Goal: Task Accomplishment & Management: Use online tool/utility

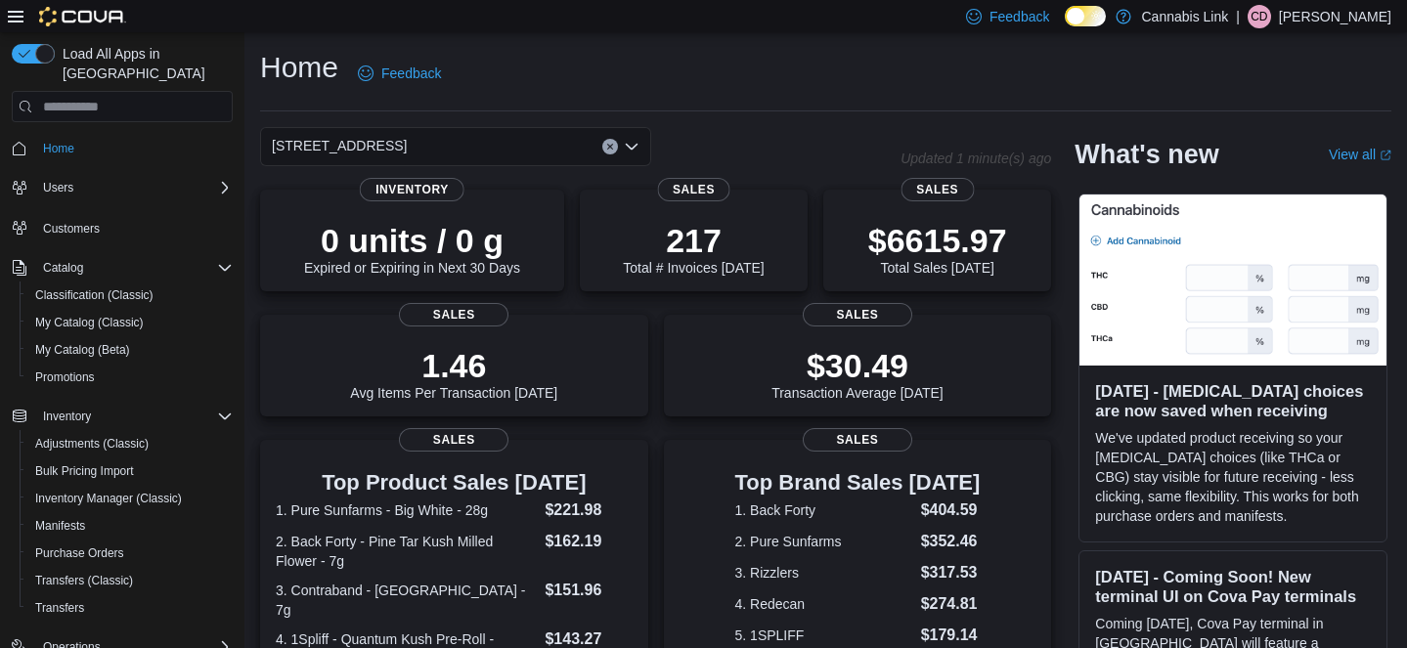
scroll to position [198, 0]
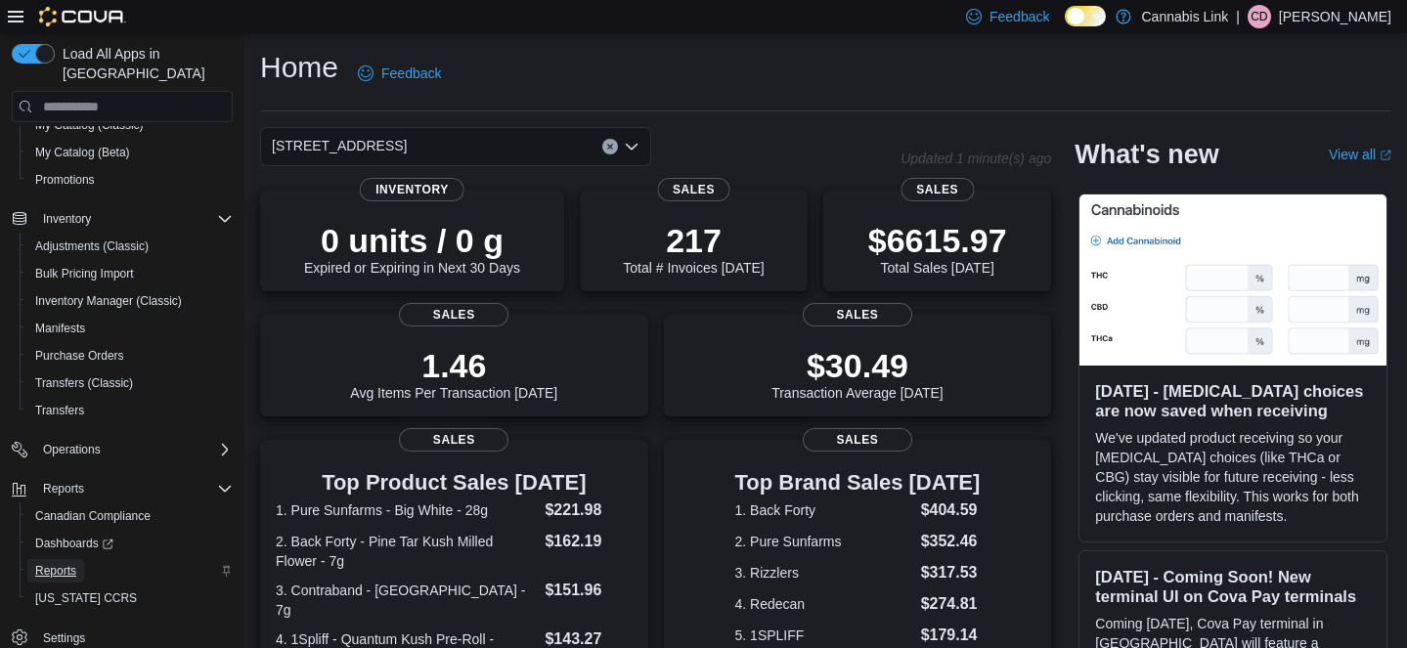
click at [62, 563] on span "Reports" at bounding box center [55, 571] width 41 height 16
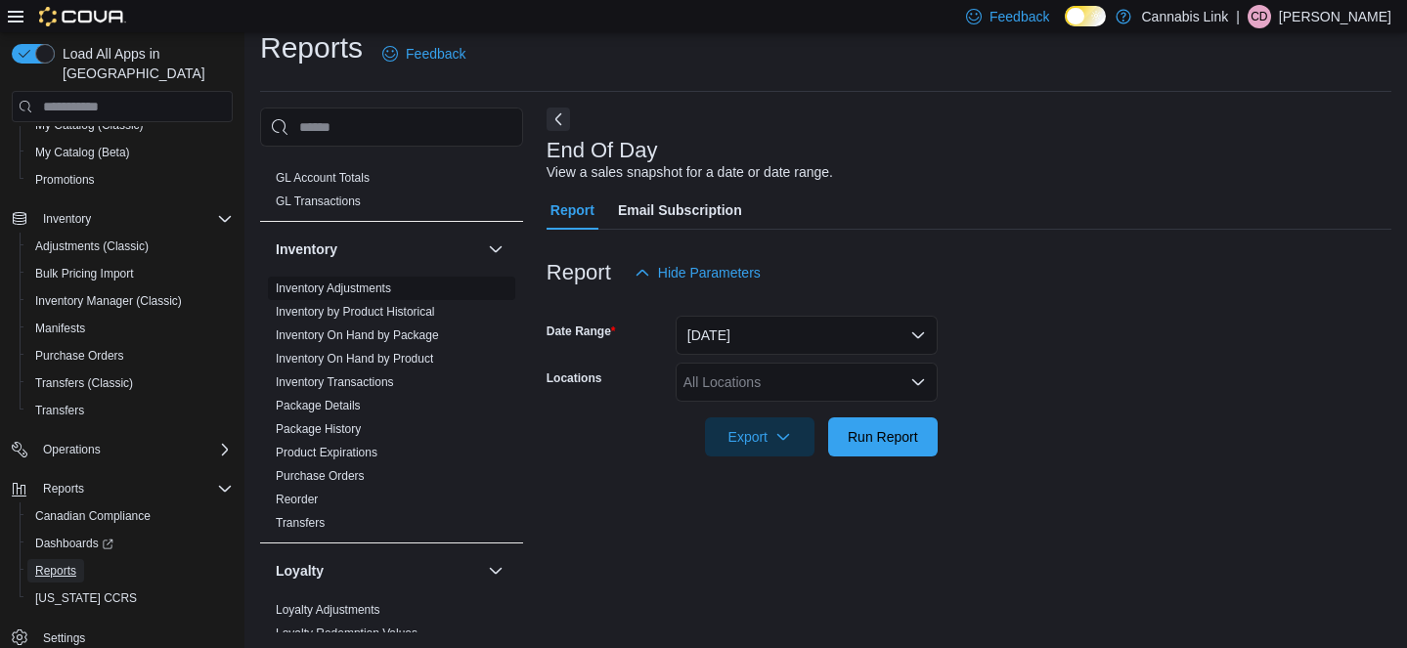
scroll to position [659, 0]
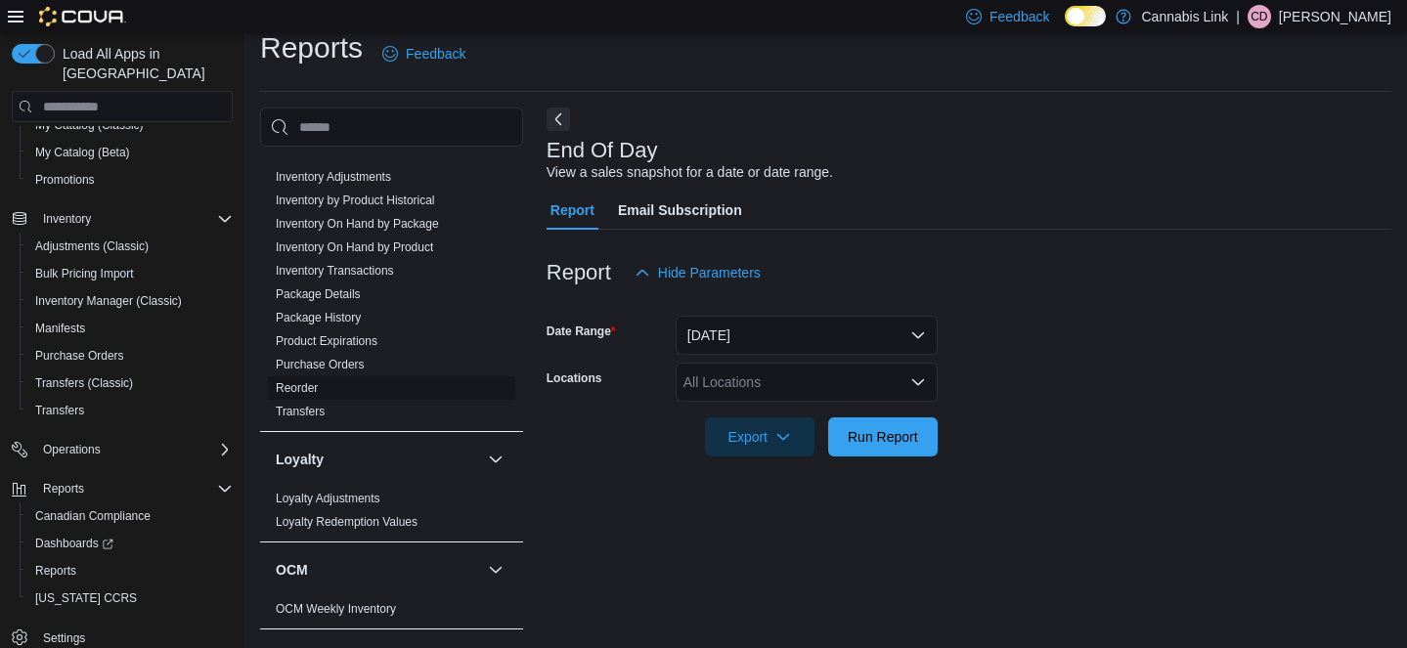
click at [288, 385] on link "Reorder" at bounding box center [297, 388] width 42 height 14
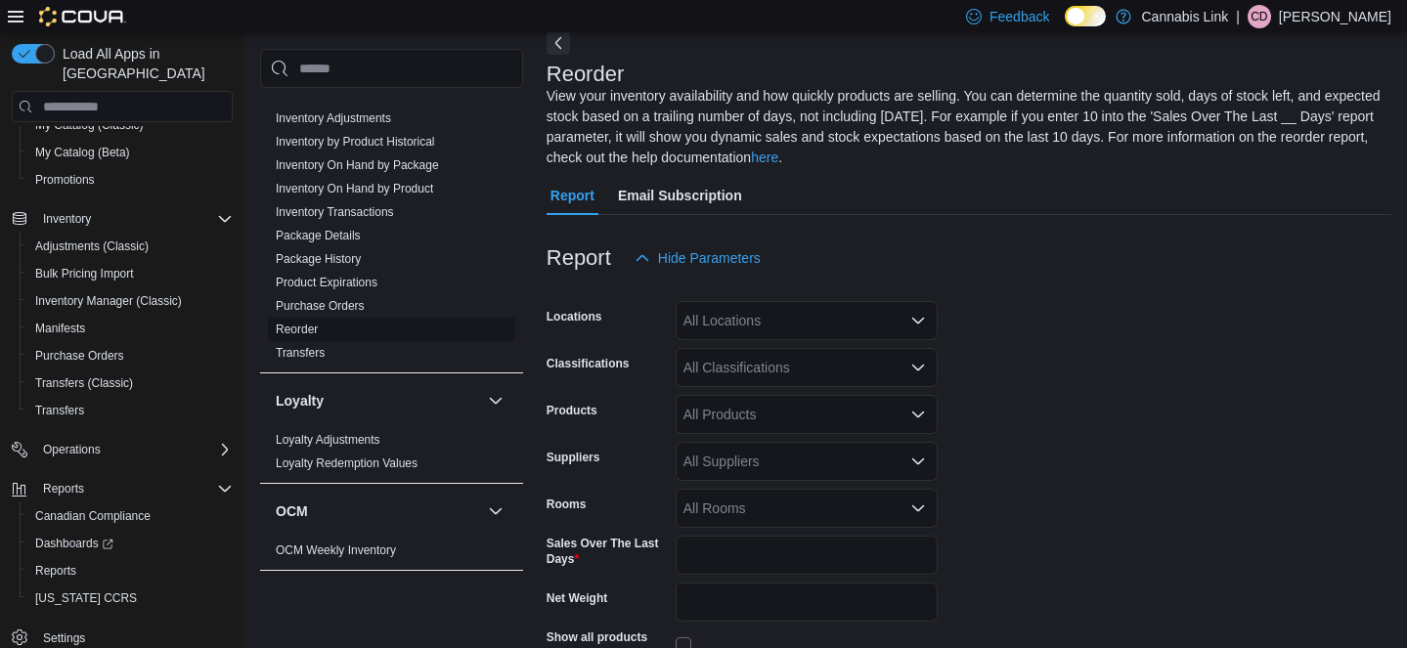
scroll to position [107, 0]
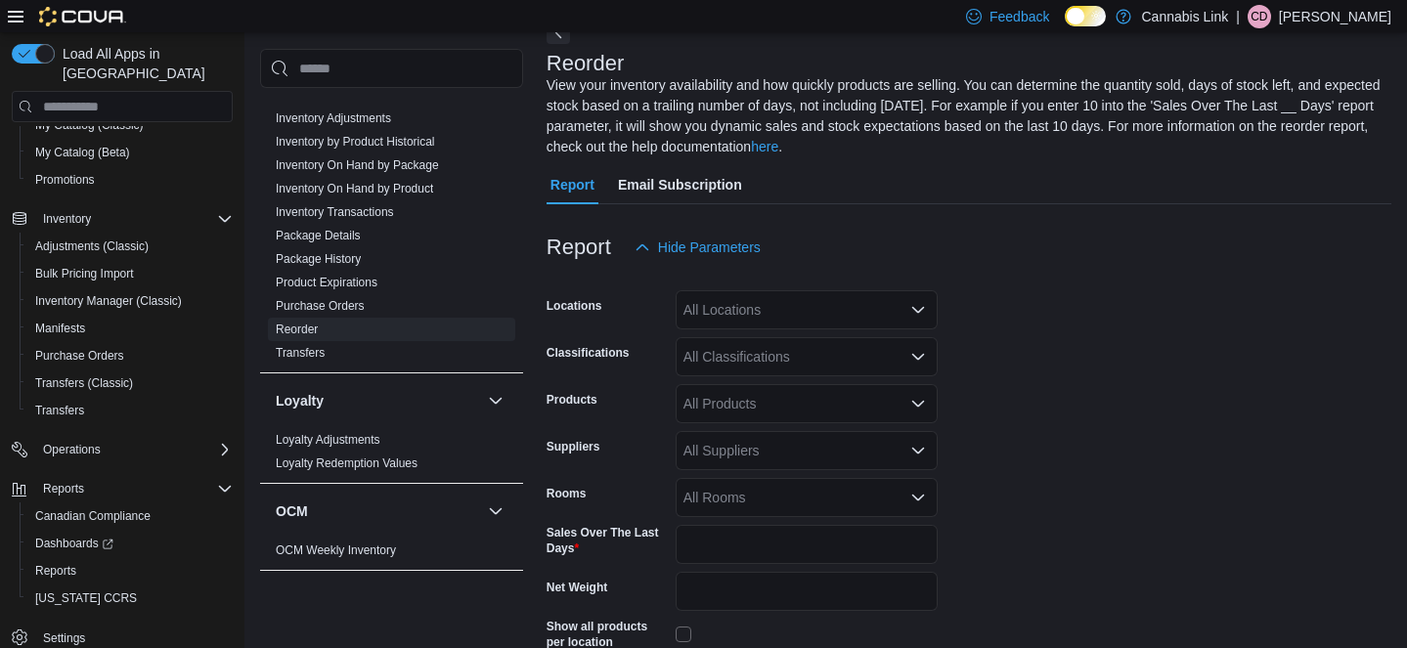
click at [776, 309] on div "All Locations" at bounding box center [807, 309] width 262 height 39
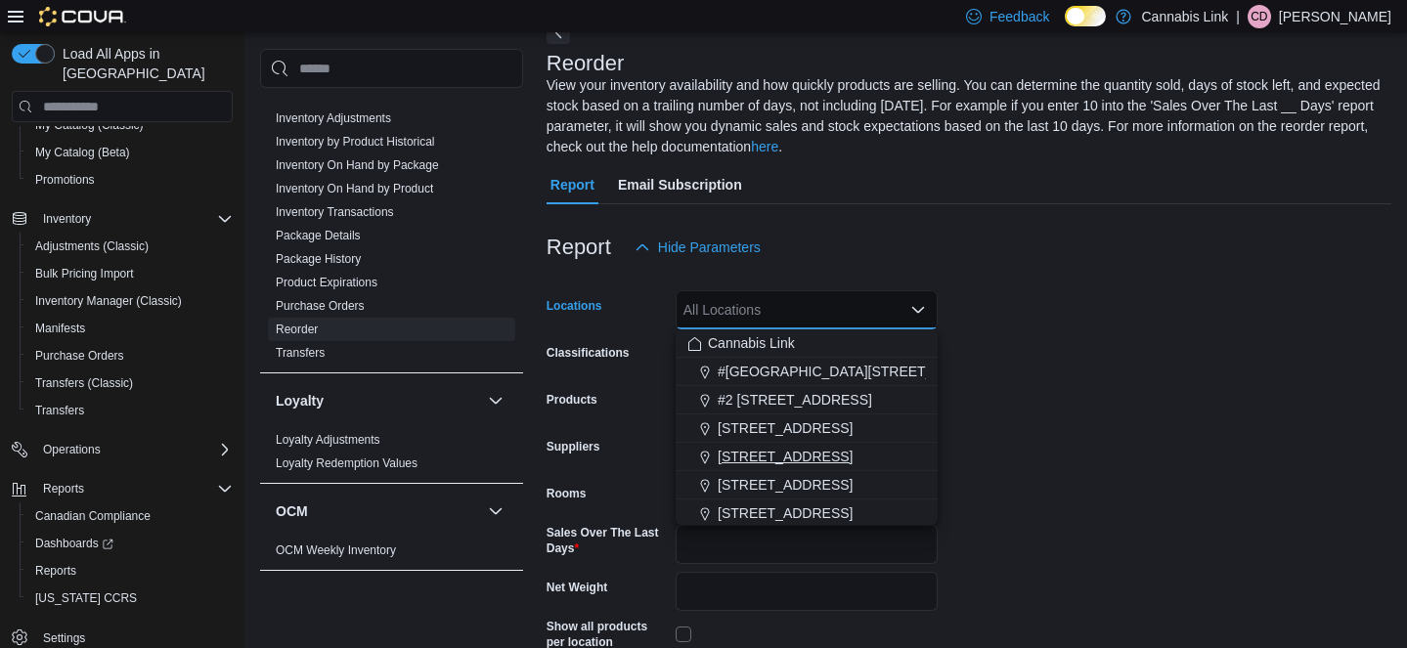
click at [765, 448] on span "[STREET_ADDRESS]" at bounding box center [785, 457] width 135 height 20
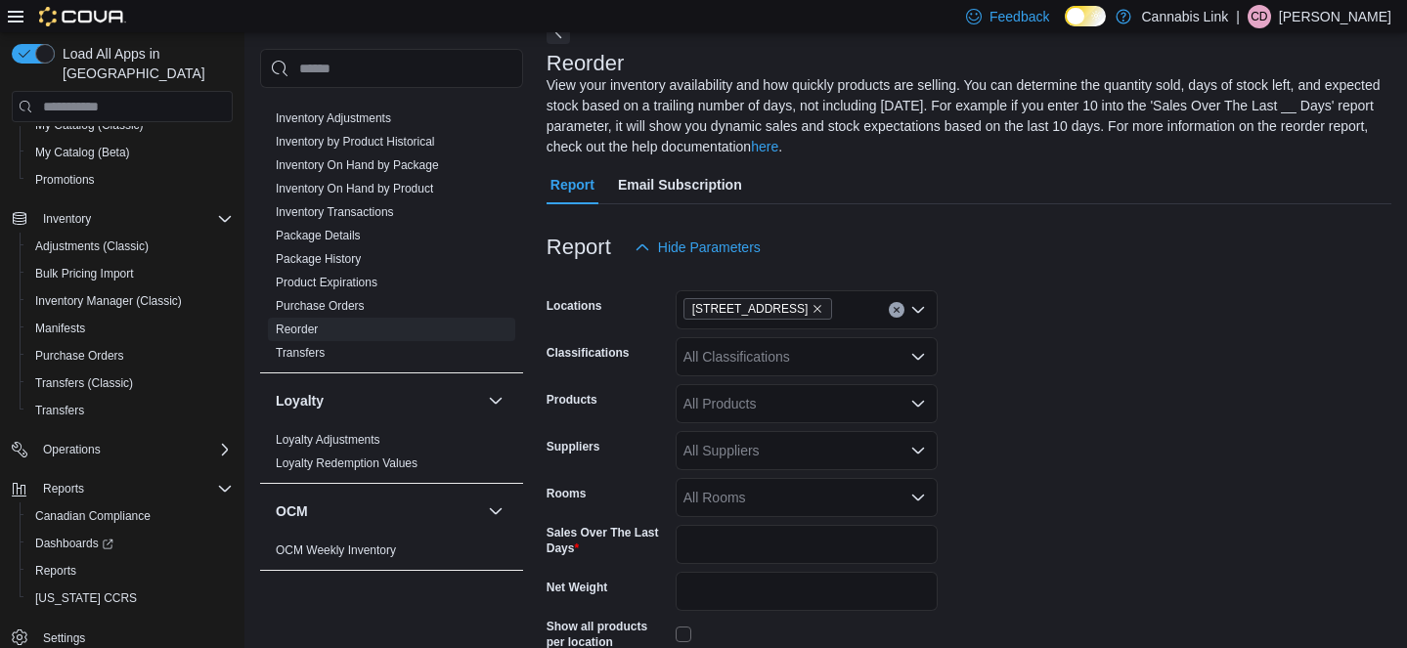
click at [1015, 406] on form "Locations 1295 Highbury Ave N Classifications All Classifications Products All …" at bounding box center [969, 508] width 845 height 483
click at [821, 401] on div "All Products" at bounding box center [807, 403] width 262 height 39
click at [1029, 399] on form "Locations 1295 Highbury Ave N Classifications All Classifications Products All …" at bounding box center [969, 508] width 845 height 483
click at [840, 458] on div "All Suppliers" at bounding box center [807, 450] width 262 height 39
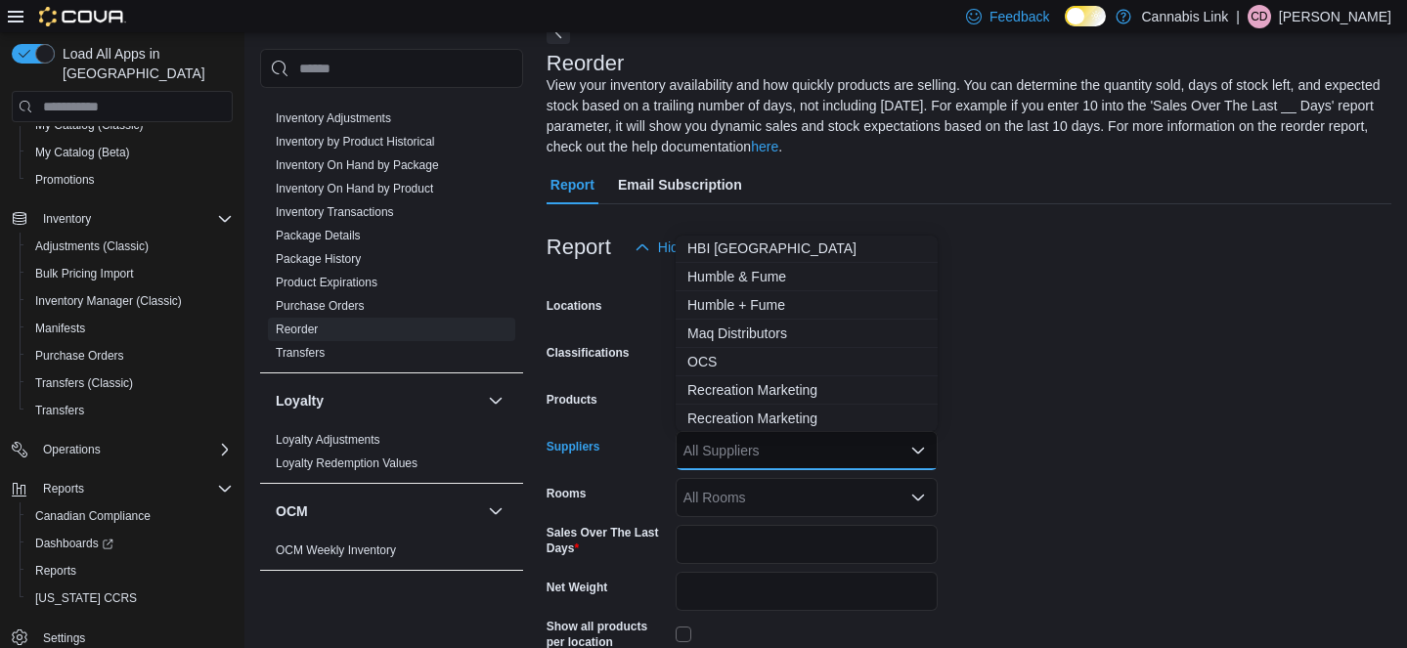
scroll to position [160, 0]
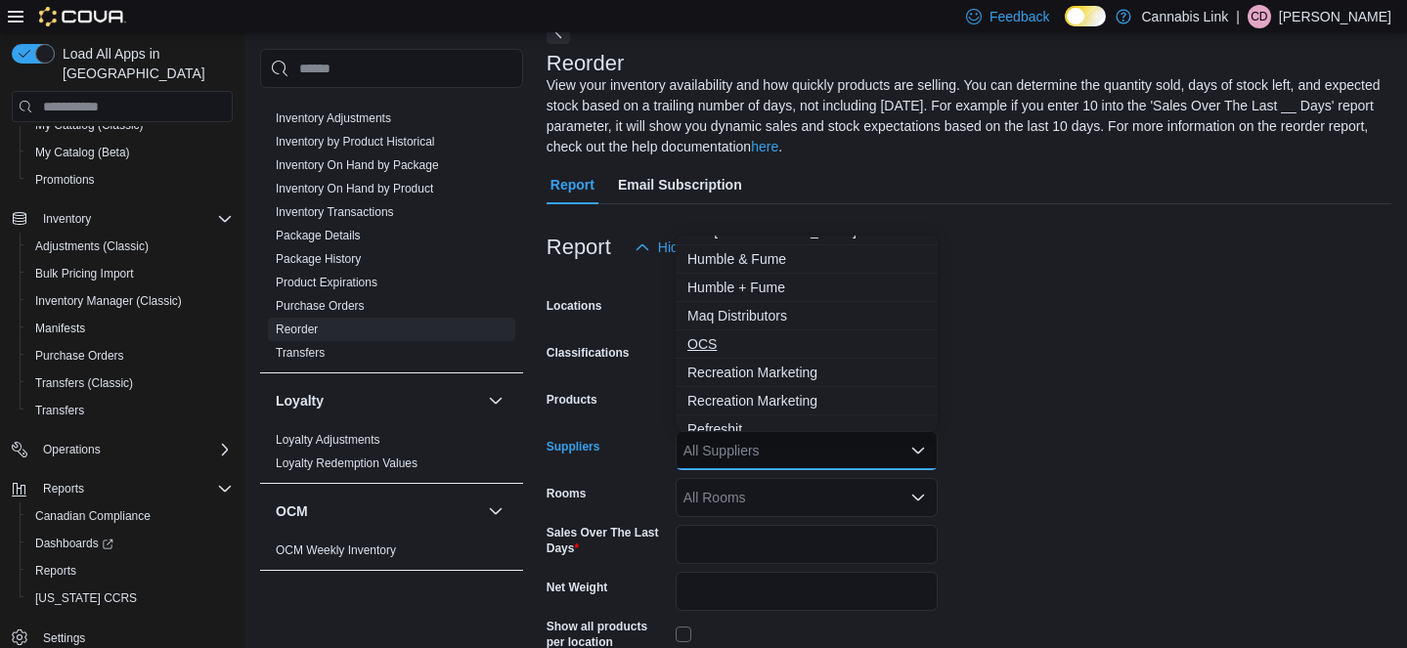
click at [722, 341] on span "OCS" at bounding box center [807, 344] width 239 height 20
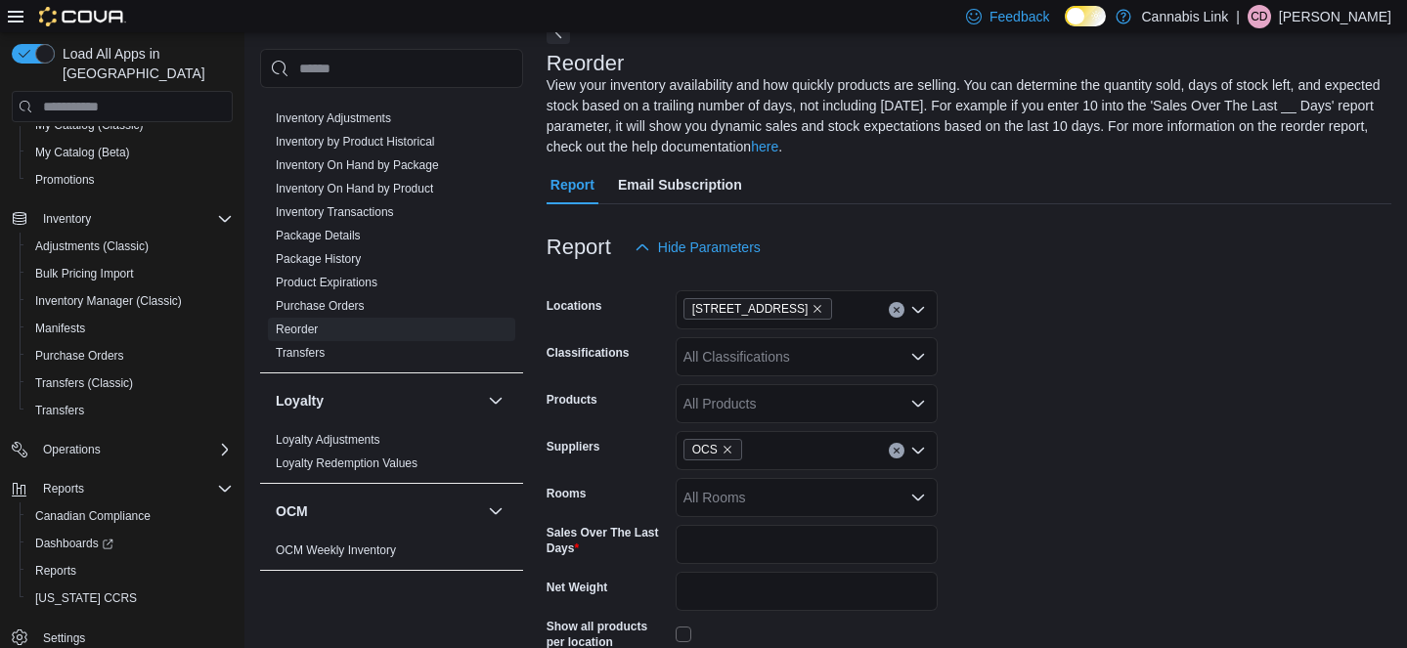
click at [1024, 453] on form "Locations 1295 Highbury Ave N Classifications All Classifications Products All …" at bounding box center [969, 508] width 845 height 483
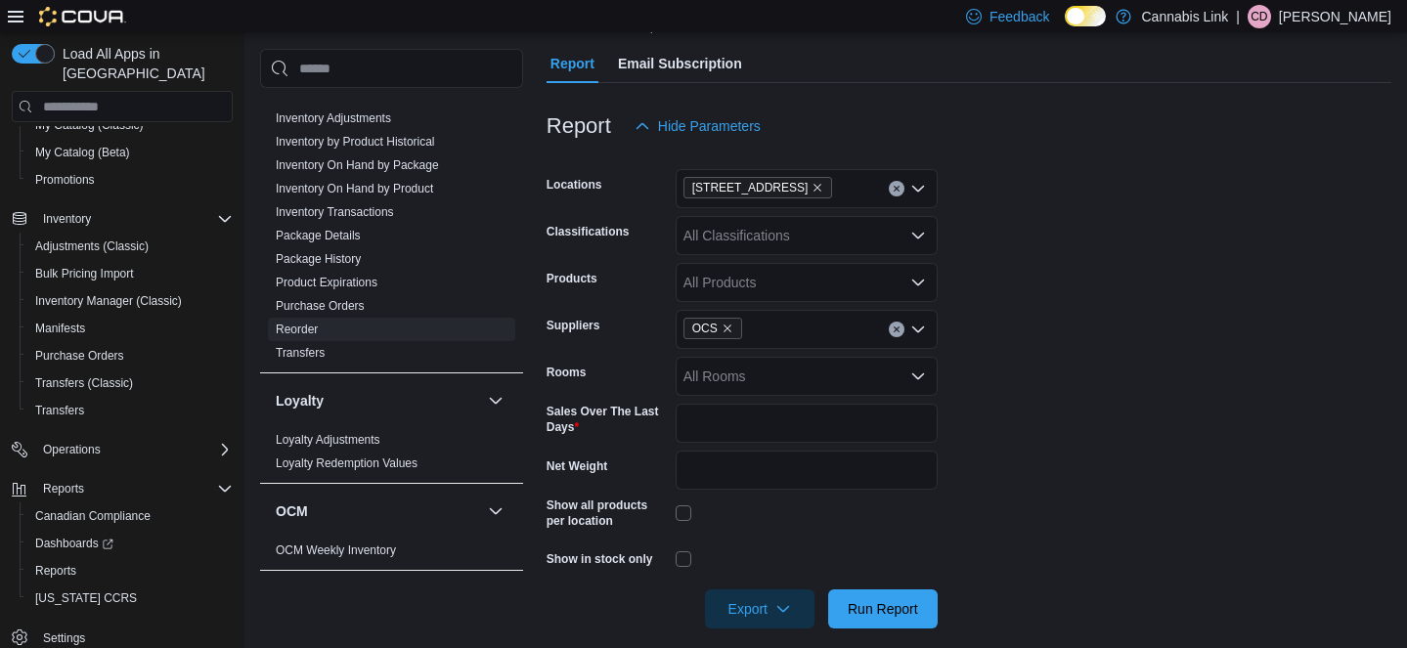
scroll to position [247, 0]
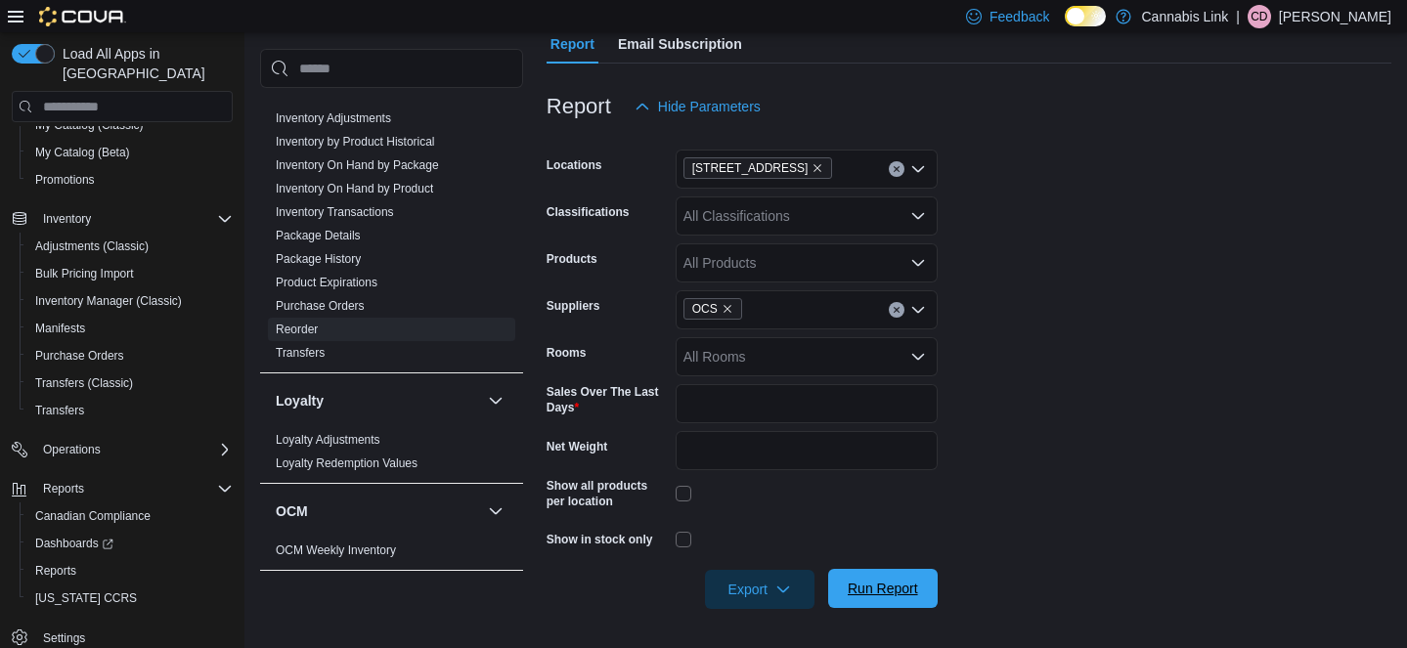
click at [879, 594] on span "Run Report" at bounding box center [883, 589] width 70 height 20
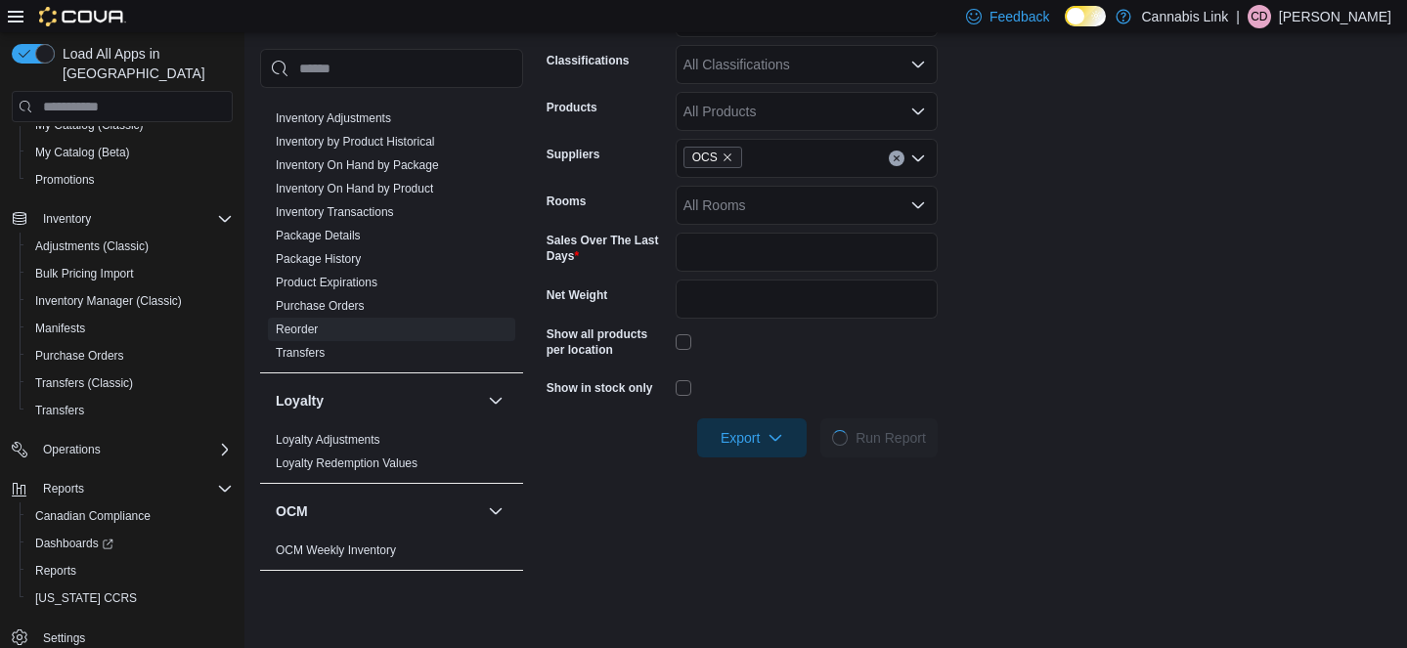
scroll to position [265, 0]
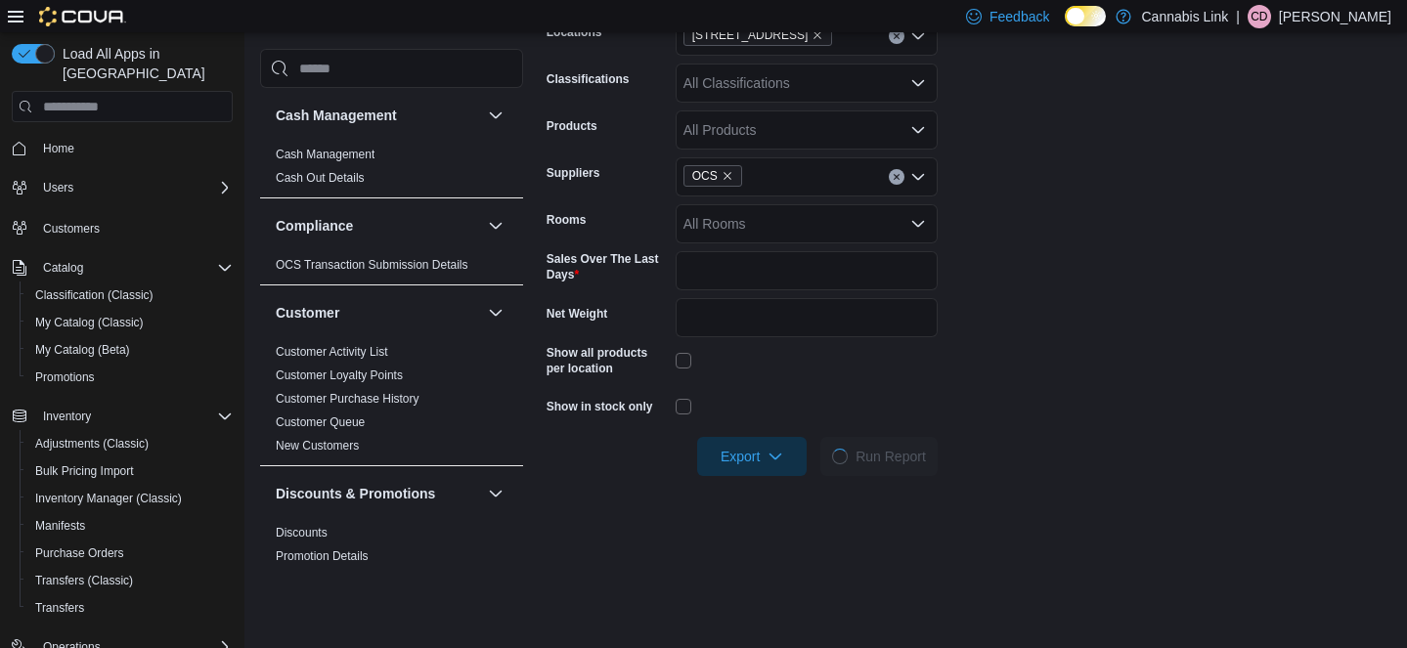
scroll to position [392, 0]
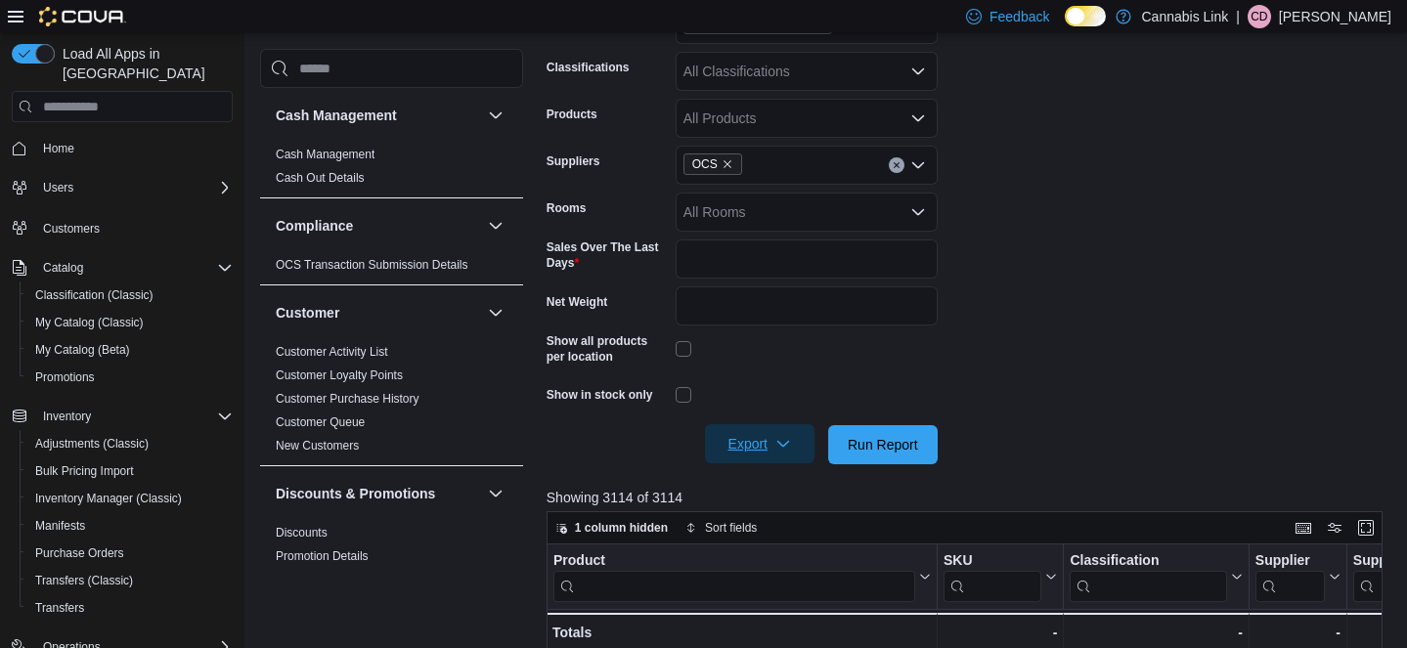
click at [755, 436] on span "Export" at bounding box center [760, 443] width 86 height 39
click at [772, 478] on span "Export to Excel" at bounding box center [761, 484] width 88 height 16
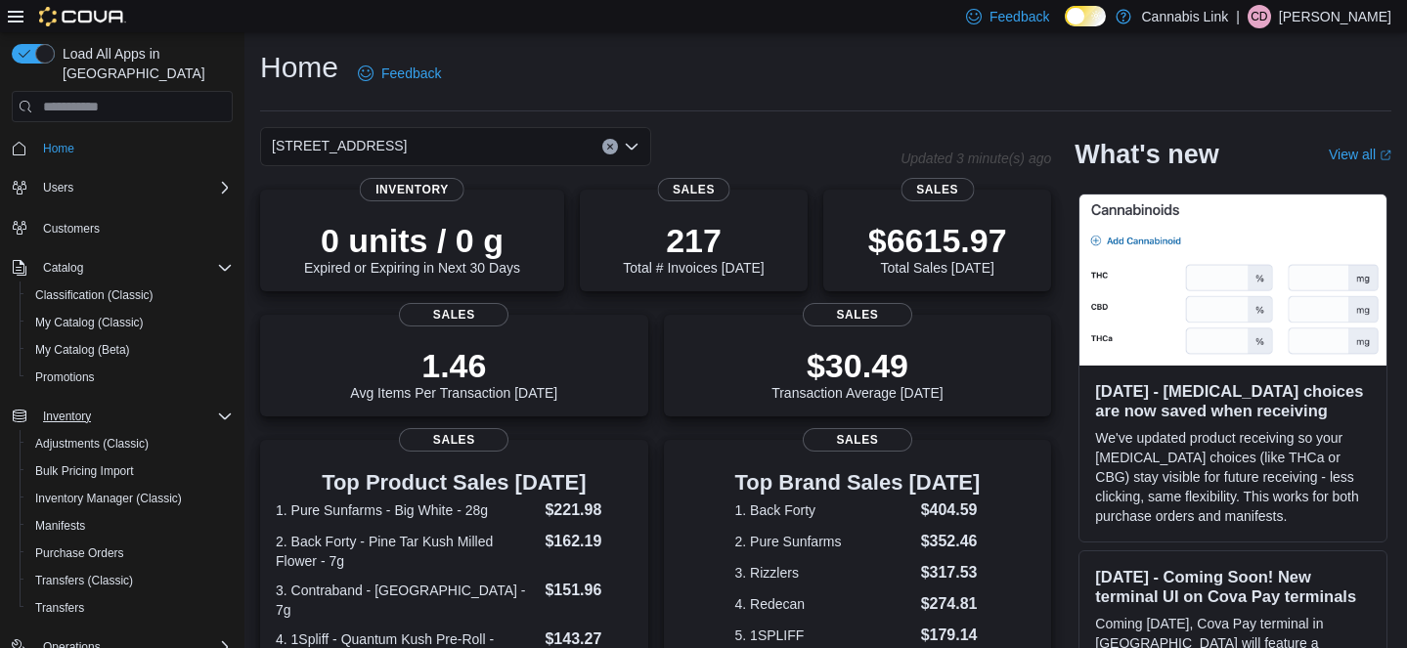
scroll to position [198, 0]
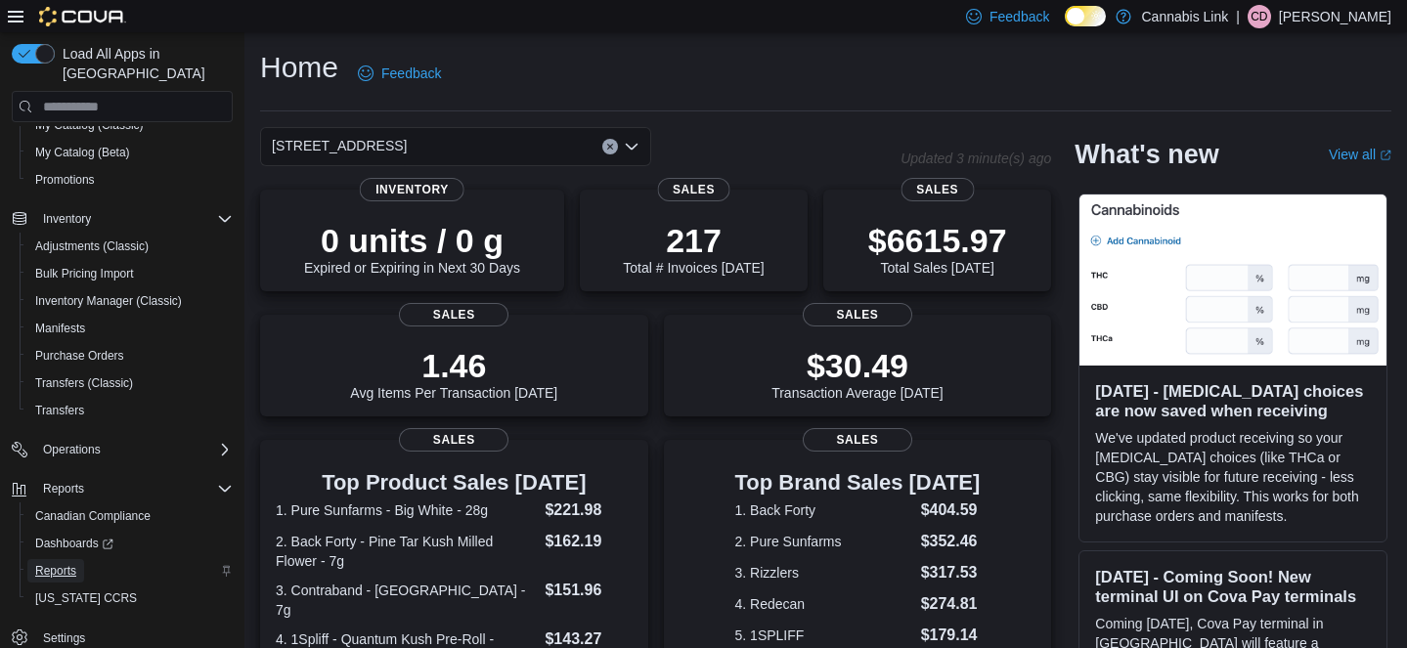
click at [41, 563] on span "Reports" at bounding box center [55, 571] width 41 height 16
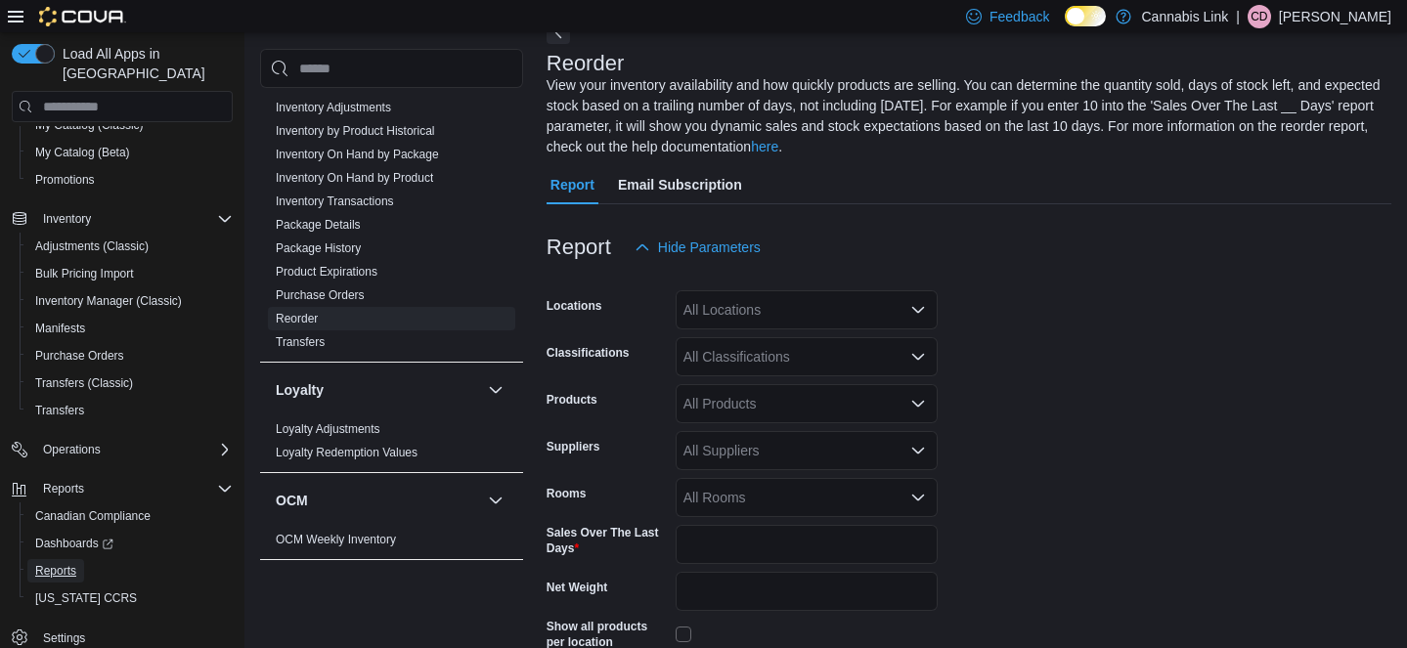
scroll to position [454, 0]
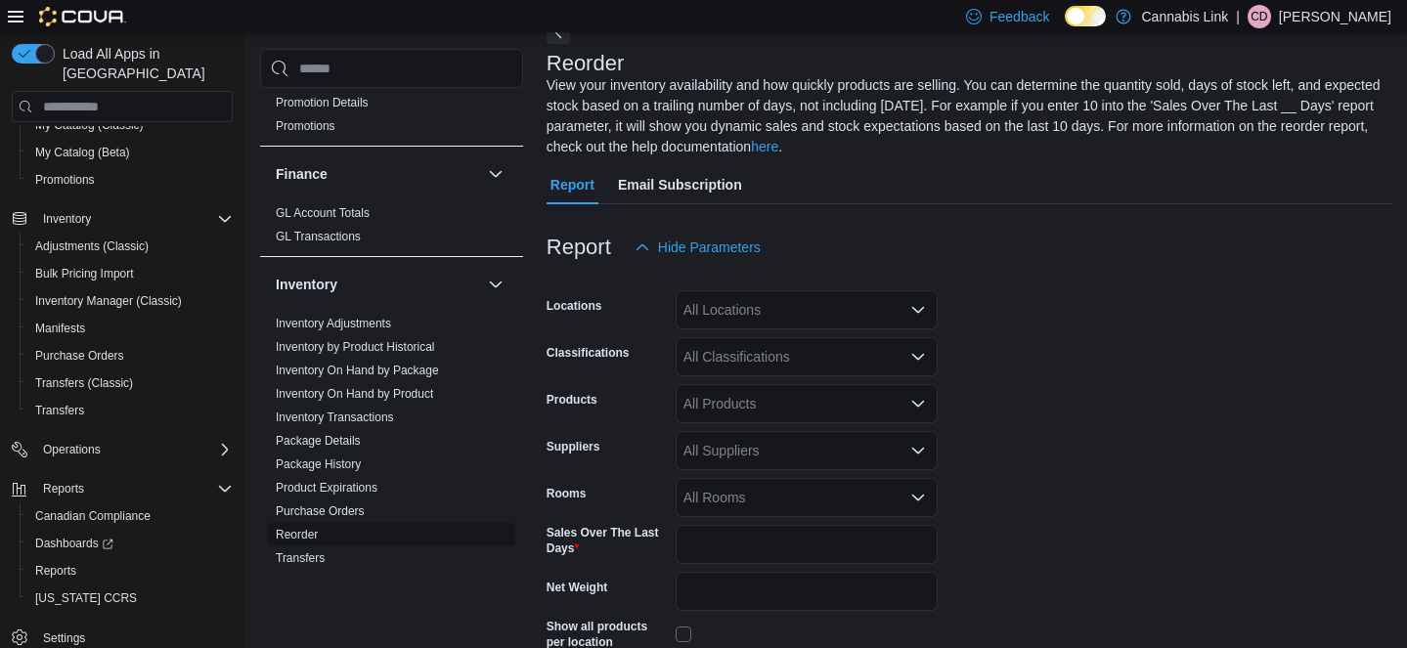
click at [307, 533] on link "Reorder" at bounding box center [297, 535] width 42 height 14
click at [733, 322] on div "All Locations" at bounding box center [807, 309] width 262 height 39
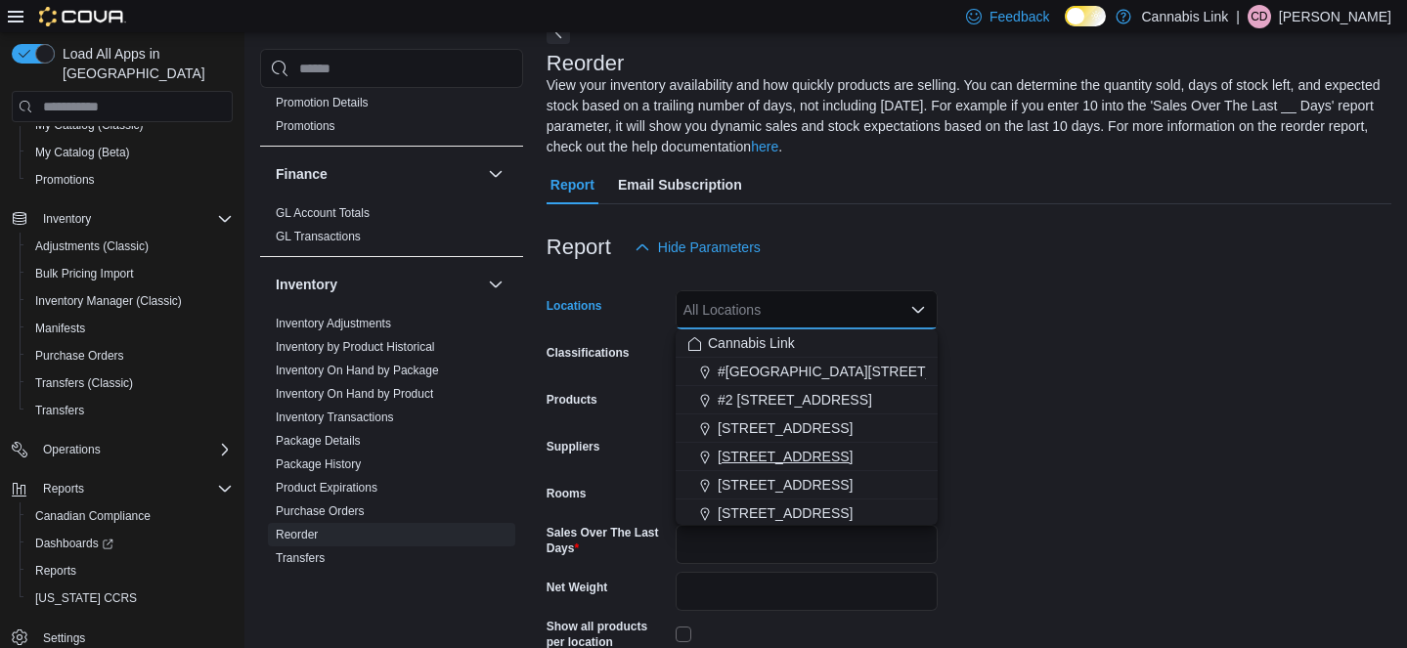
click at [757, 451] on span "[STREET_ADDRESS]" at bounding box center [785, 457] width 135 height 20
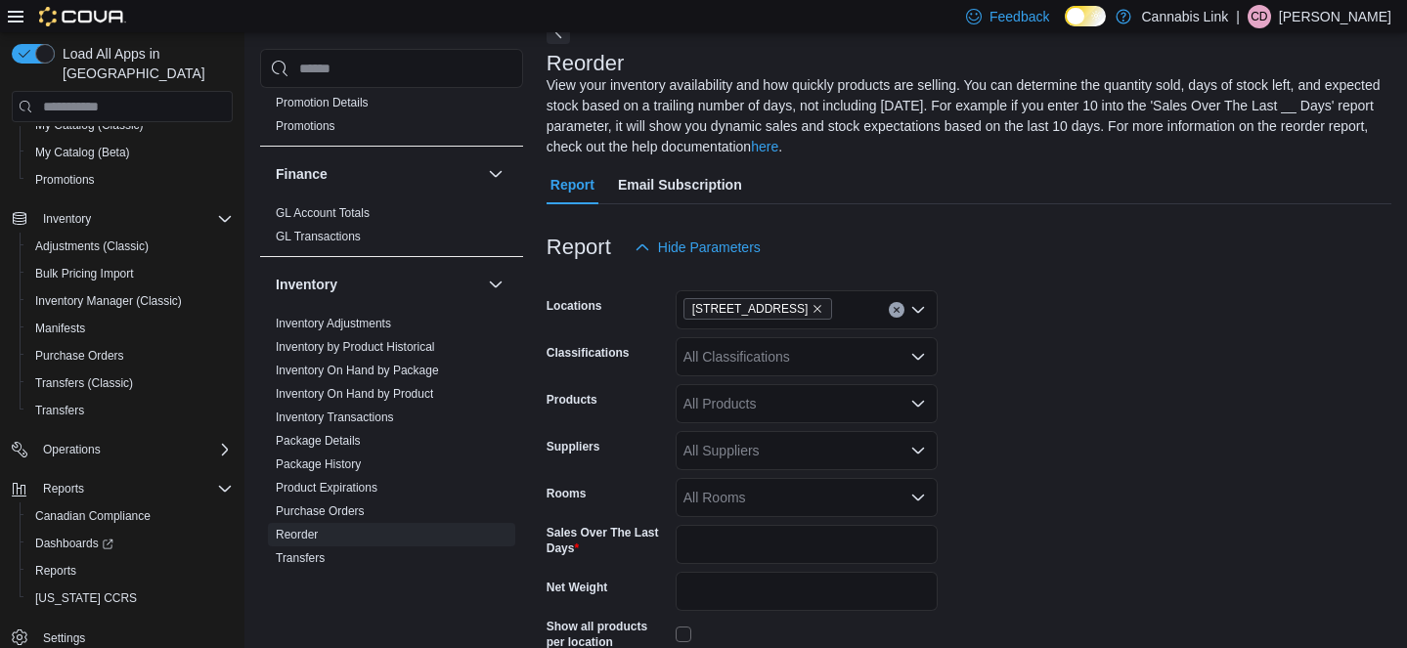
click at [1014, 423] on form "Locations 1295 Highbury Ave N Classifications All Classifications Products All …" at bounding box center [969, 508] width 845 height 483
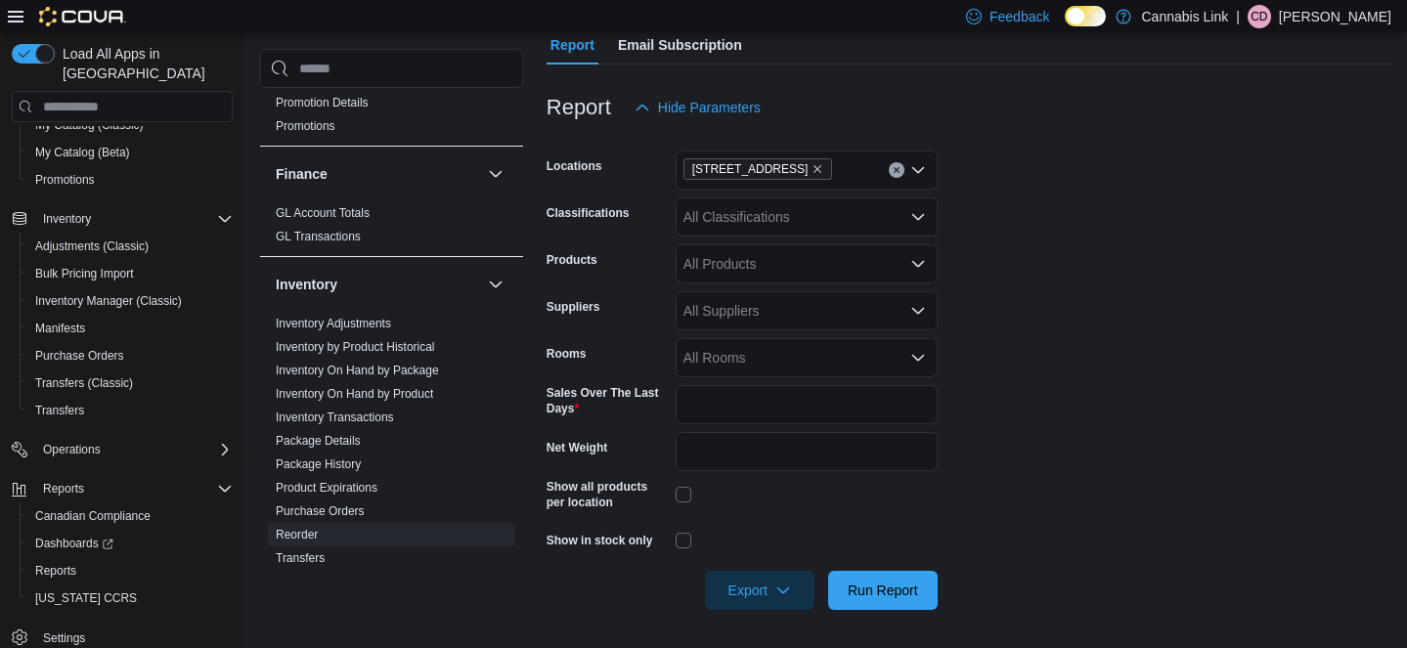
scroll to position [247, 0]
click at [745, 303] on div "All Suppliers" at bounding box center [807, 309] width 262 height 39
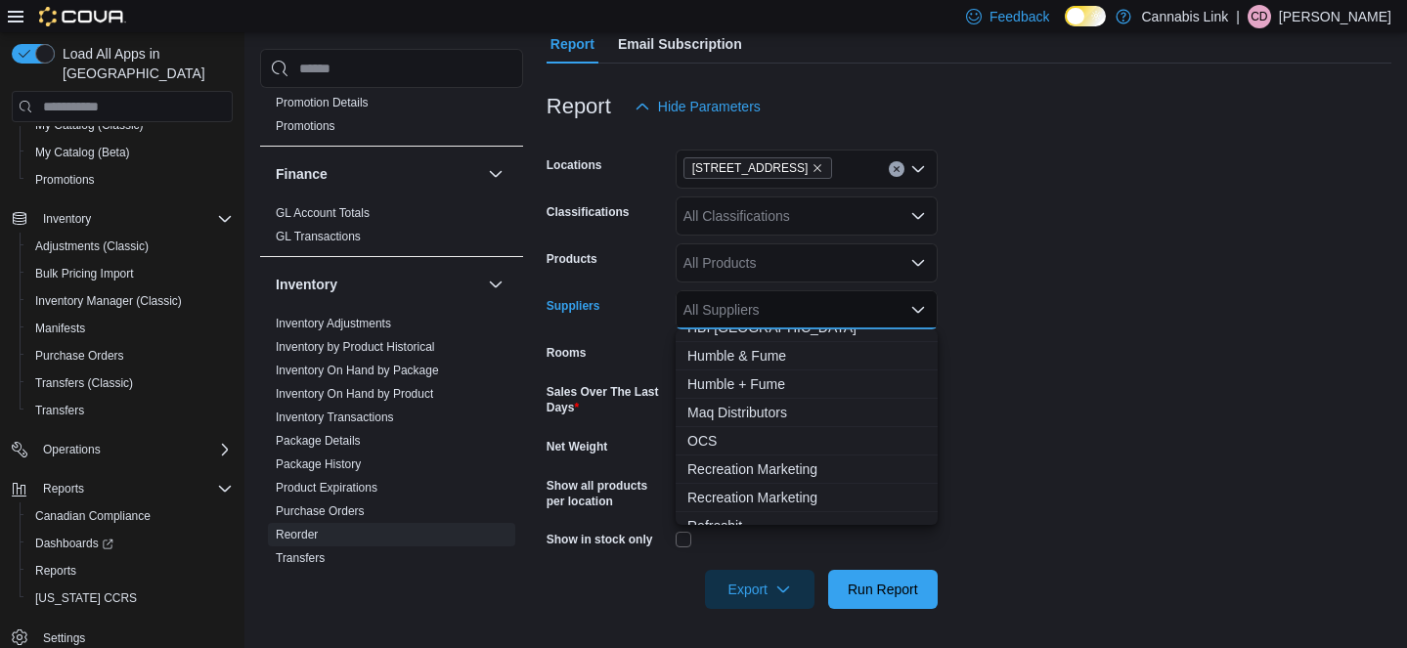
scroll to position [159, 0]
click at [710, 439] on span "OCS" at bounding box center [807, 439] width 239 height 20
click at [1014, 425] on form "Locations [STREET_ADDRESS] Classifications All Classifications Products All Pro…" at bounding box center [969, 367] width 845 height 483
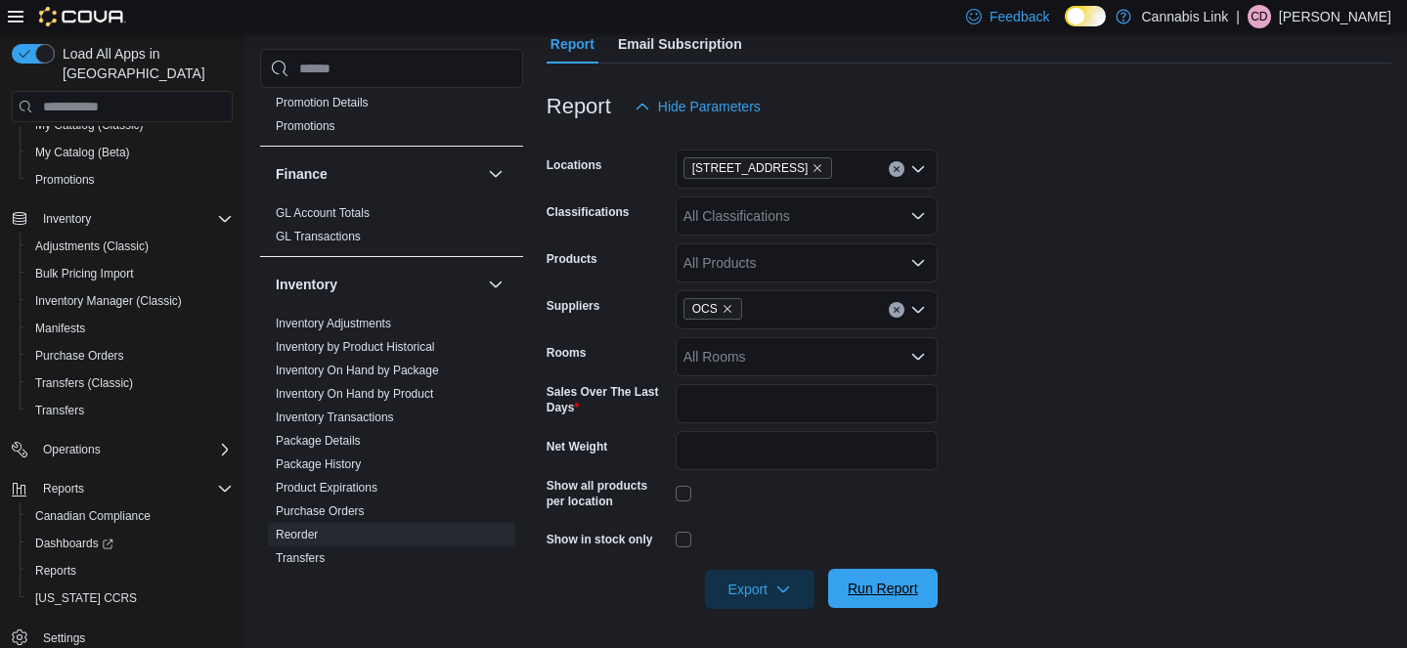
click at [898, 587] on span "Run Report" at bounding box center [883, 589] width 70 height 20
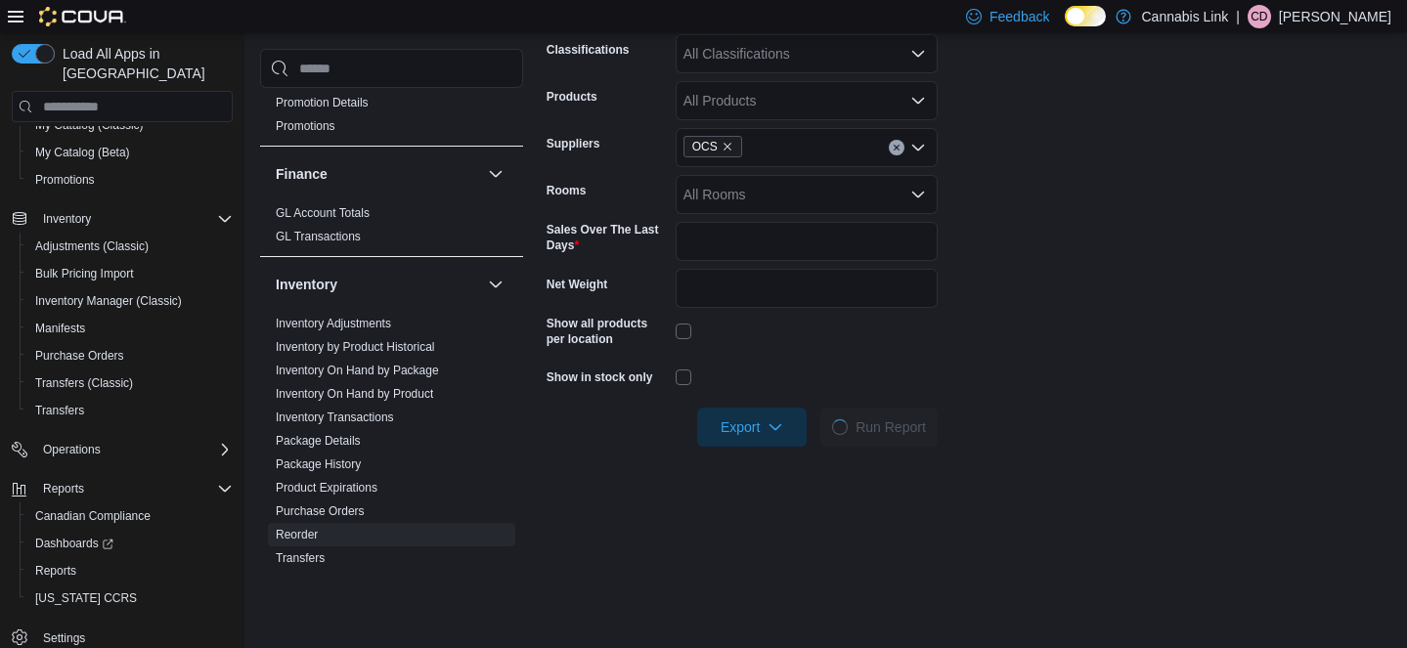
scroll to position [465, 0]
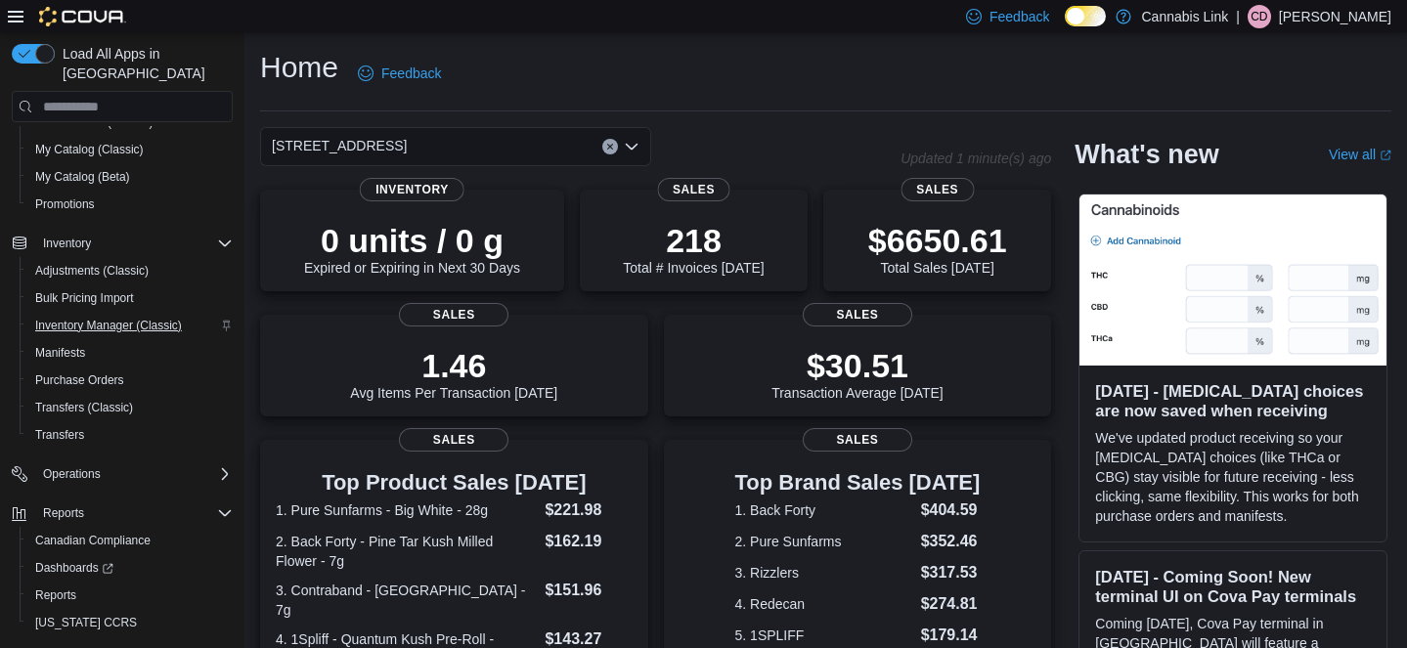
scroll to position [198, 0]
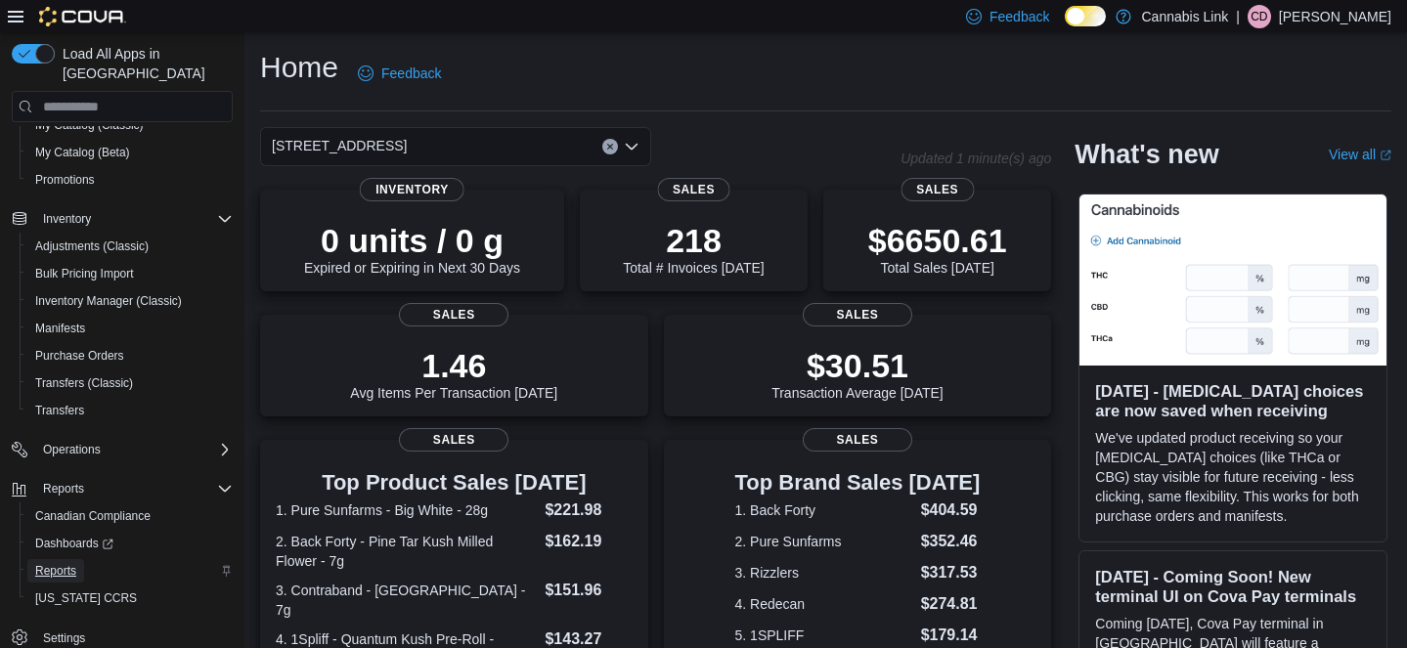
click at [39, 563] on span "Reports" at bounding box center [55, 571] width 41 height 16
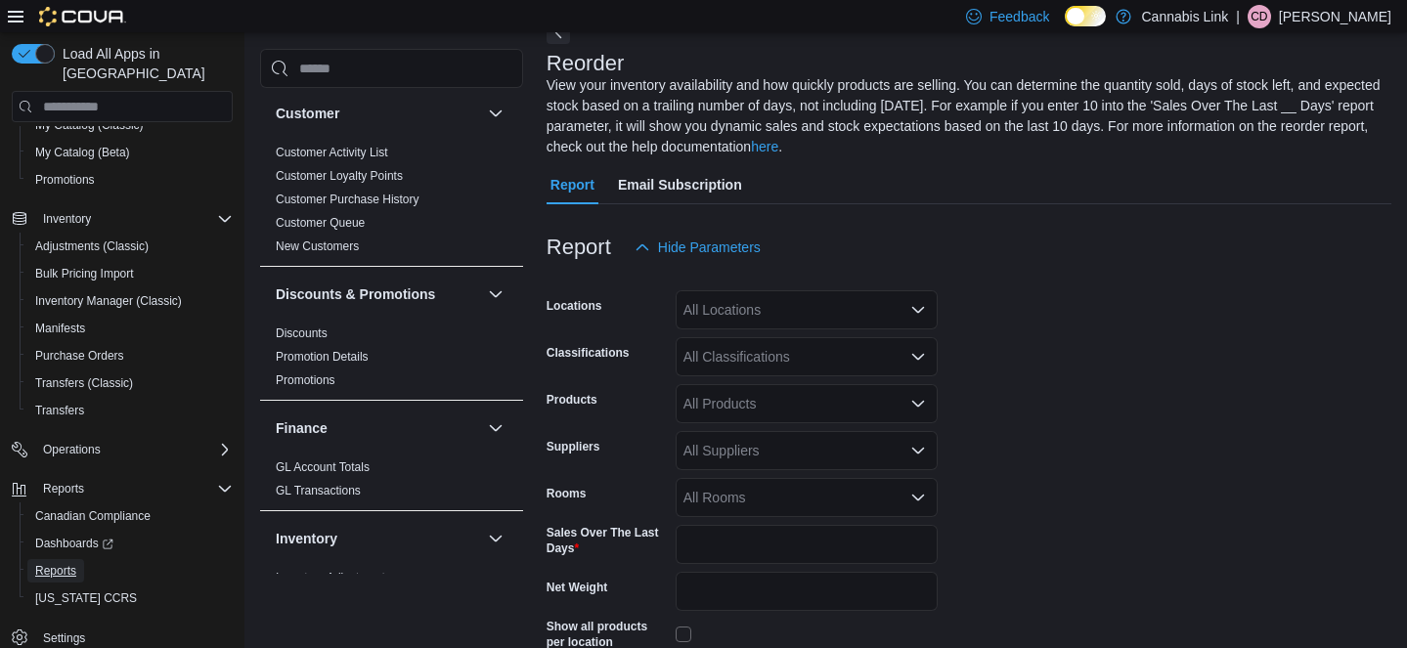
scroll to position [325, 0]
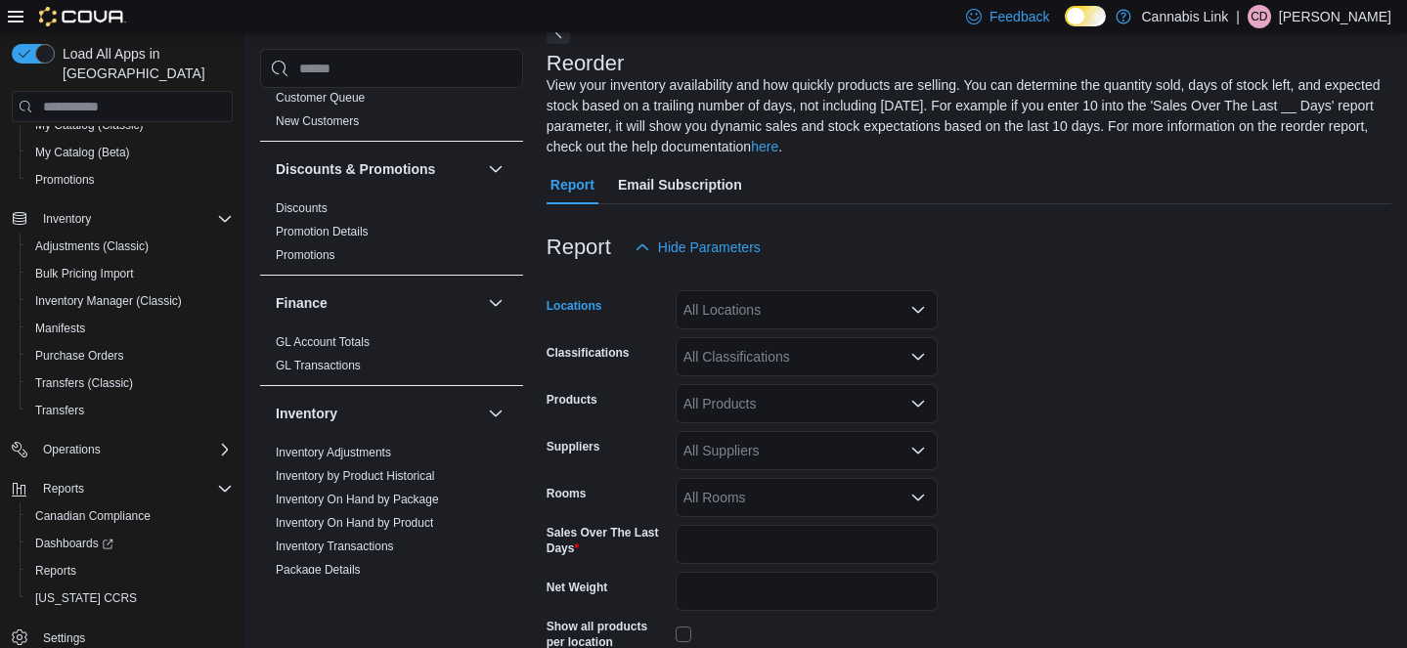
click at [741, 314] on div "All Locations" at bounding box center [807, 309] width 262 height 39
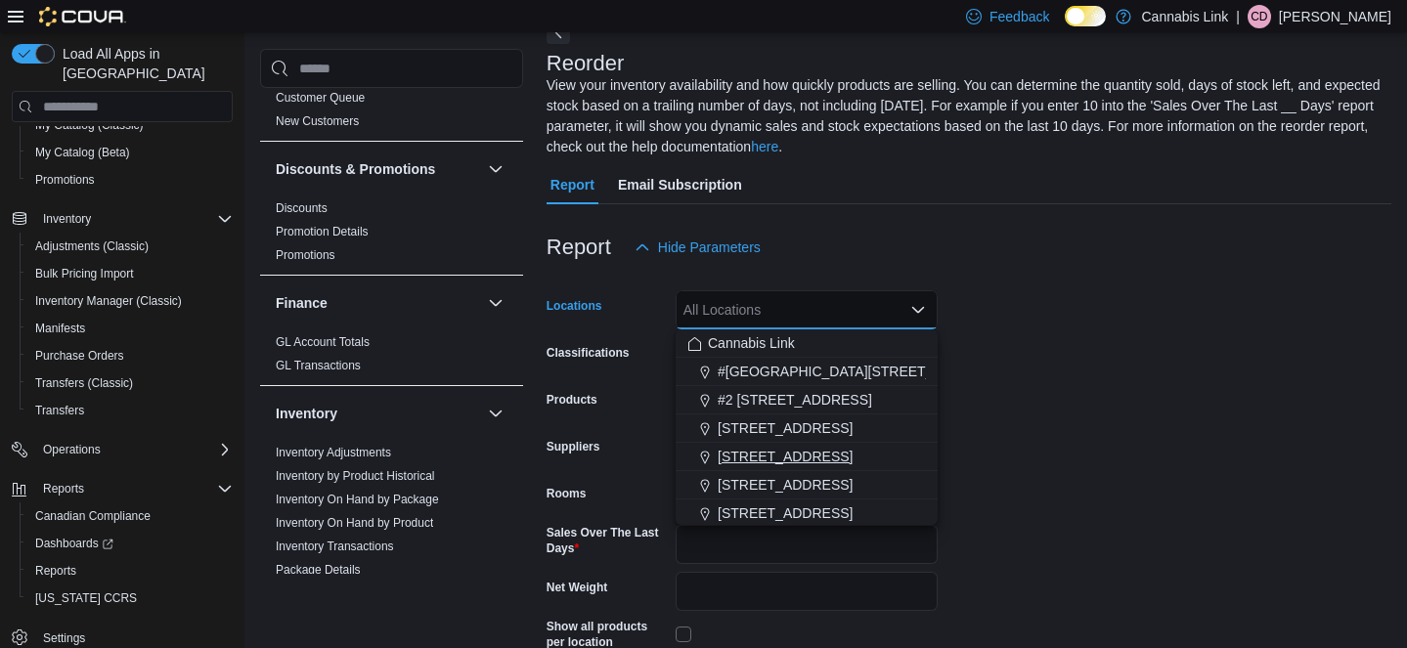
click at [769, 461] on span "[STREET_ADDRESS]" at bounding box center [785, 457] width 135 height 20
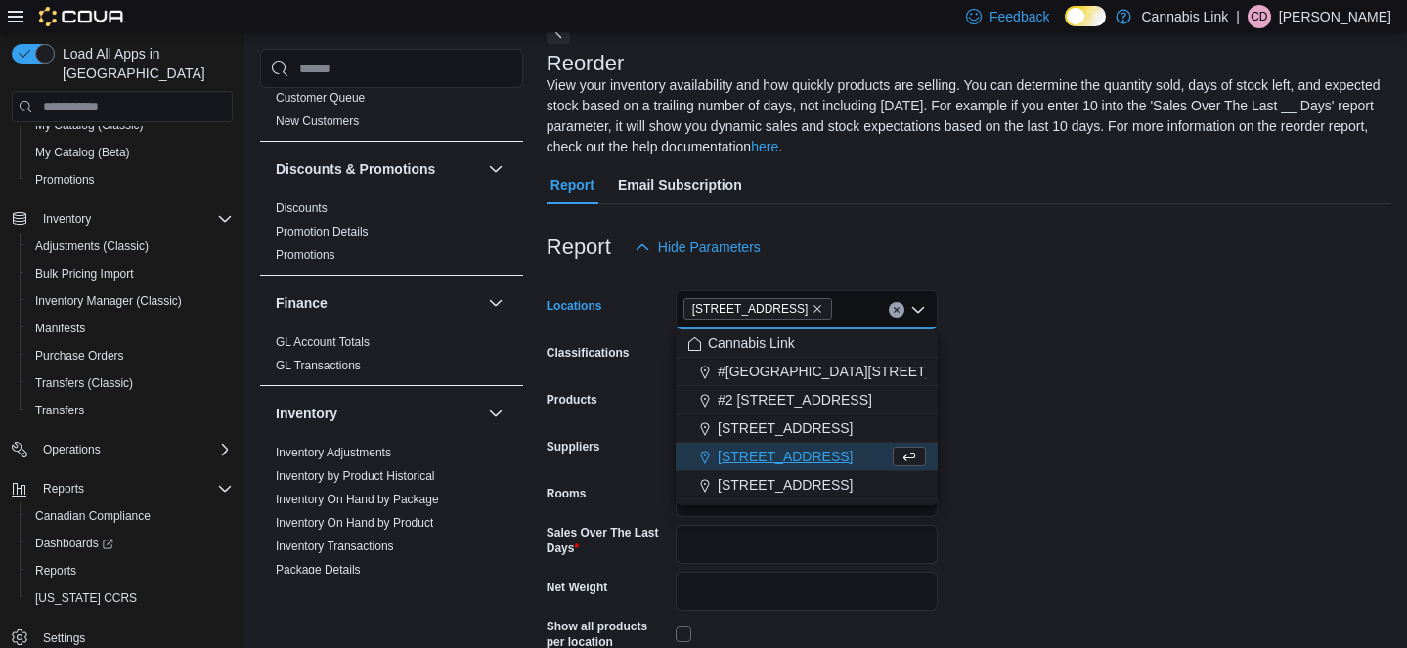
click at [1008, 450] on form "Locations [STREET_ADDRESS] Selected. [STREET_ADDRESS] Press Backspace to delete…" at bounding box center [969, 508] width 845 height 483
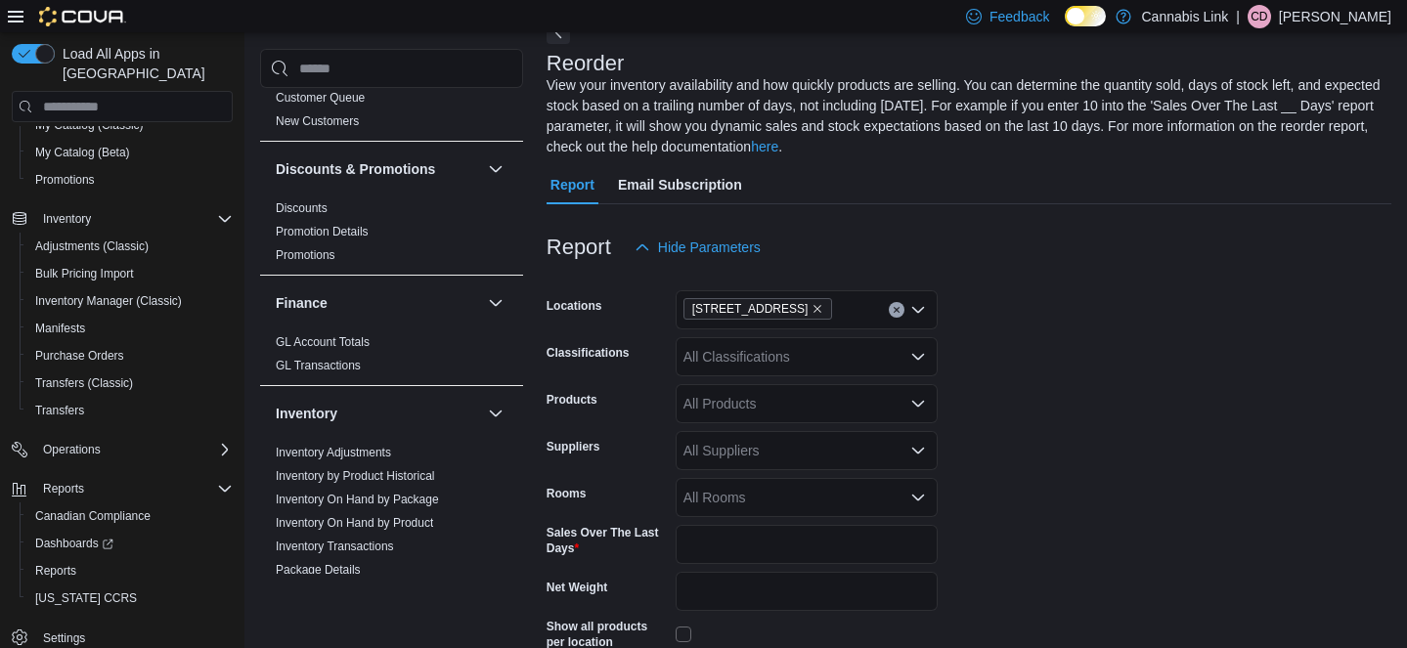
click at [780, 451] on div "All Suppliers" at bounding box center [807, 450] width 262 height 39
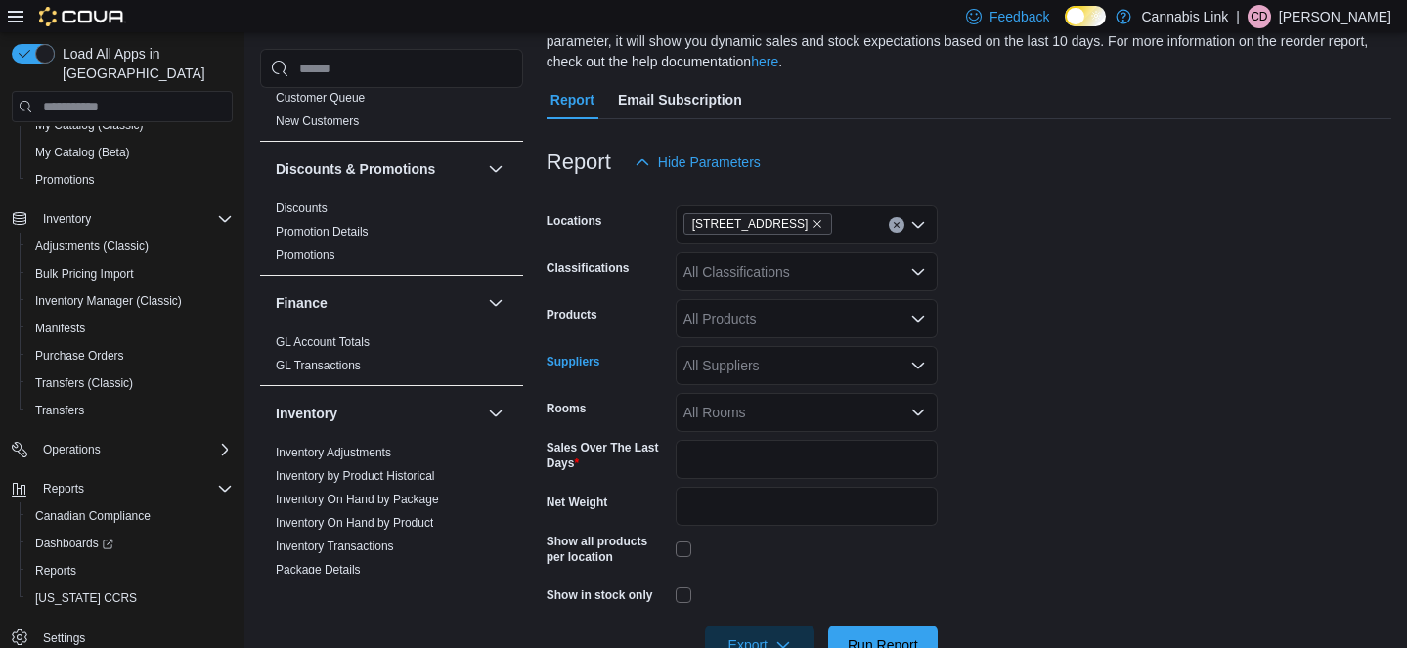
scroll to position [195, 0]
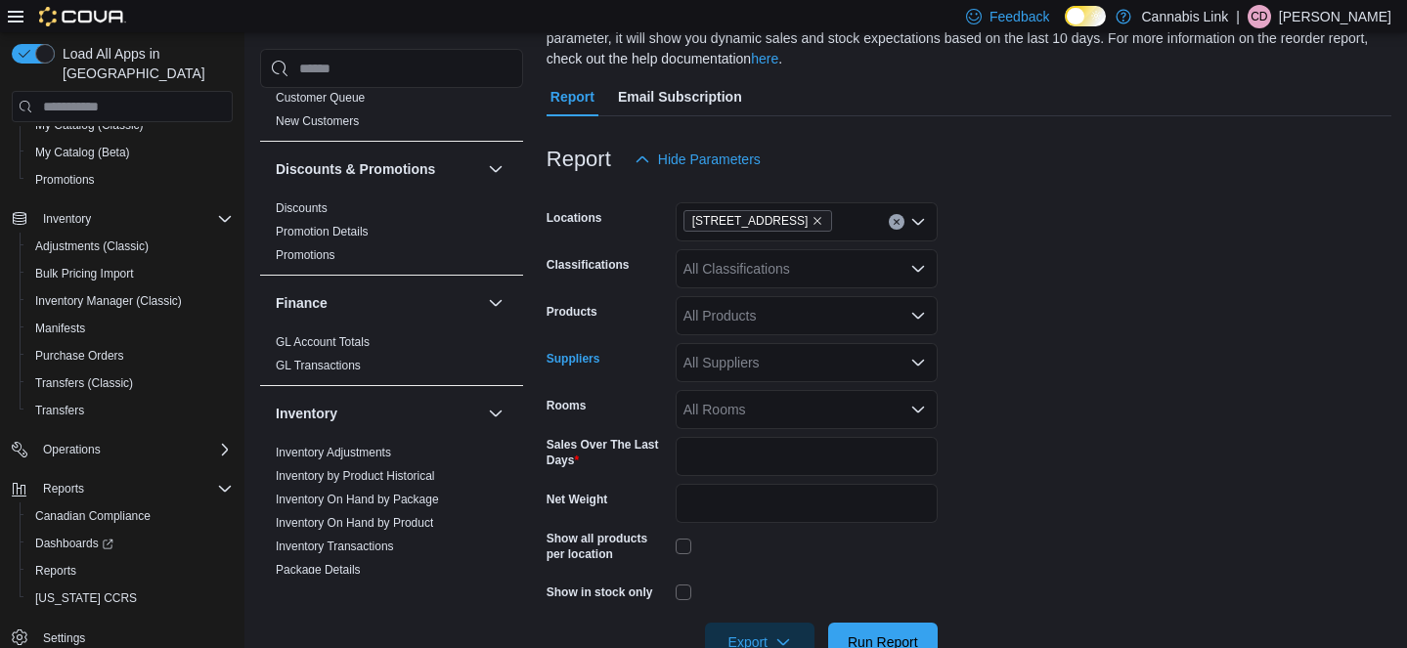
click at [800, 367] on div "All Suppliers Combo box. Selected. Combo box input. All Suppliers. Type some te…" at bounding box center [807, 362] width 262 height 39
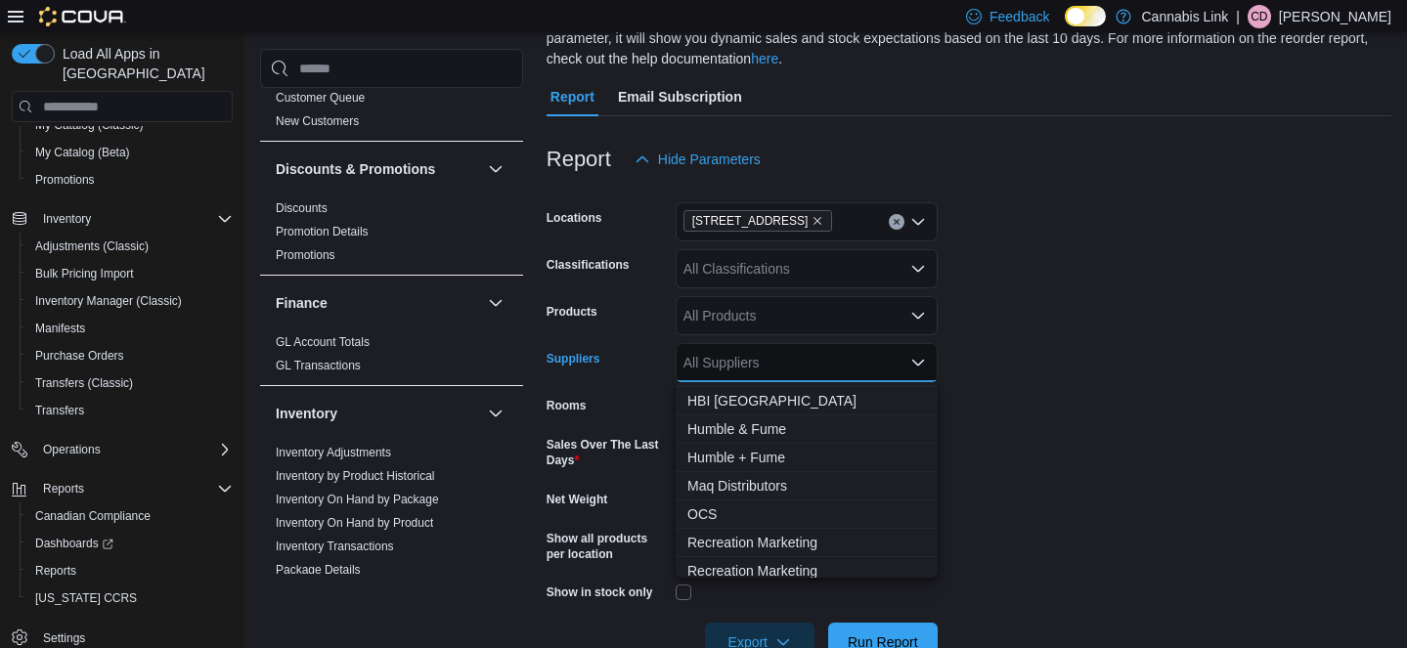
scroll to position [151, 0]
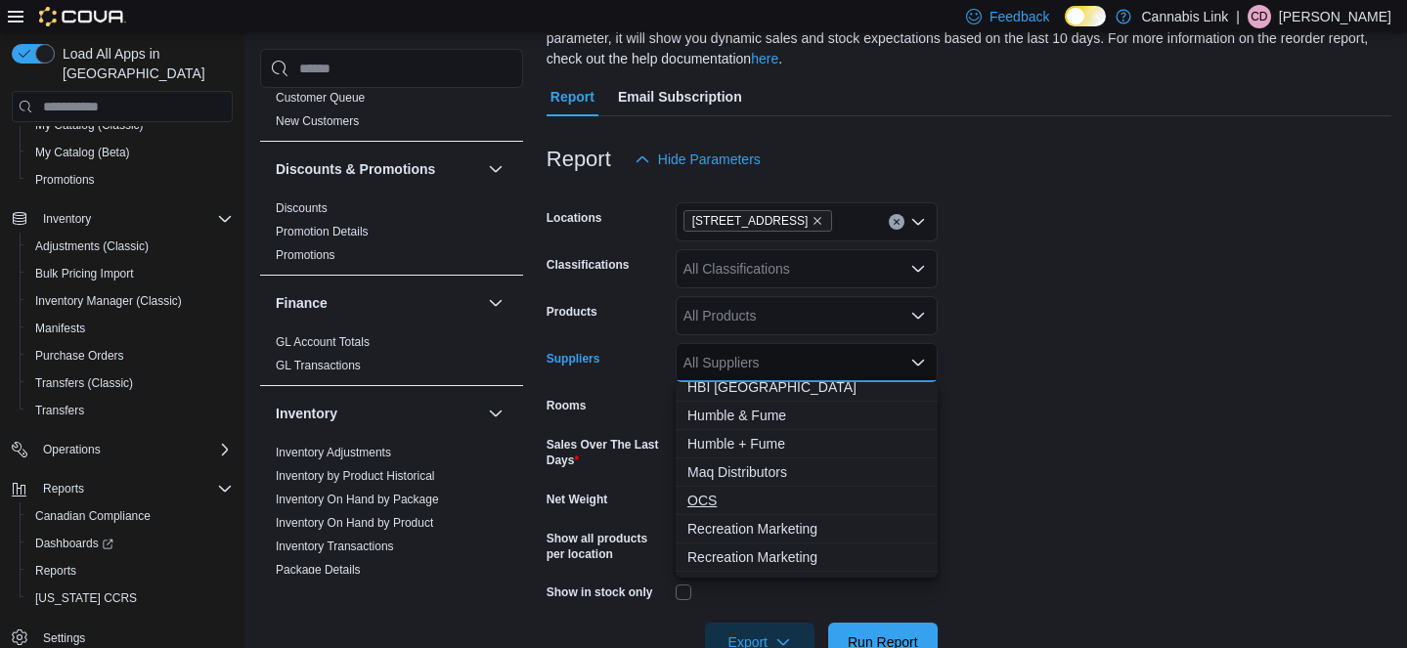
click at [788, 498] on span "OCS" at bounding box center [807, 501] width 239 height 20
click at [1038, 477] on form "Locations [STREET_ADDRESS] Classifications All Classifications Products All Pro…" at bounding box center [969, 420] width 845 height 483
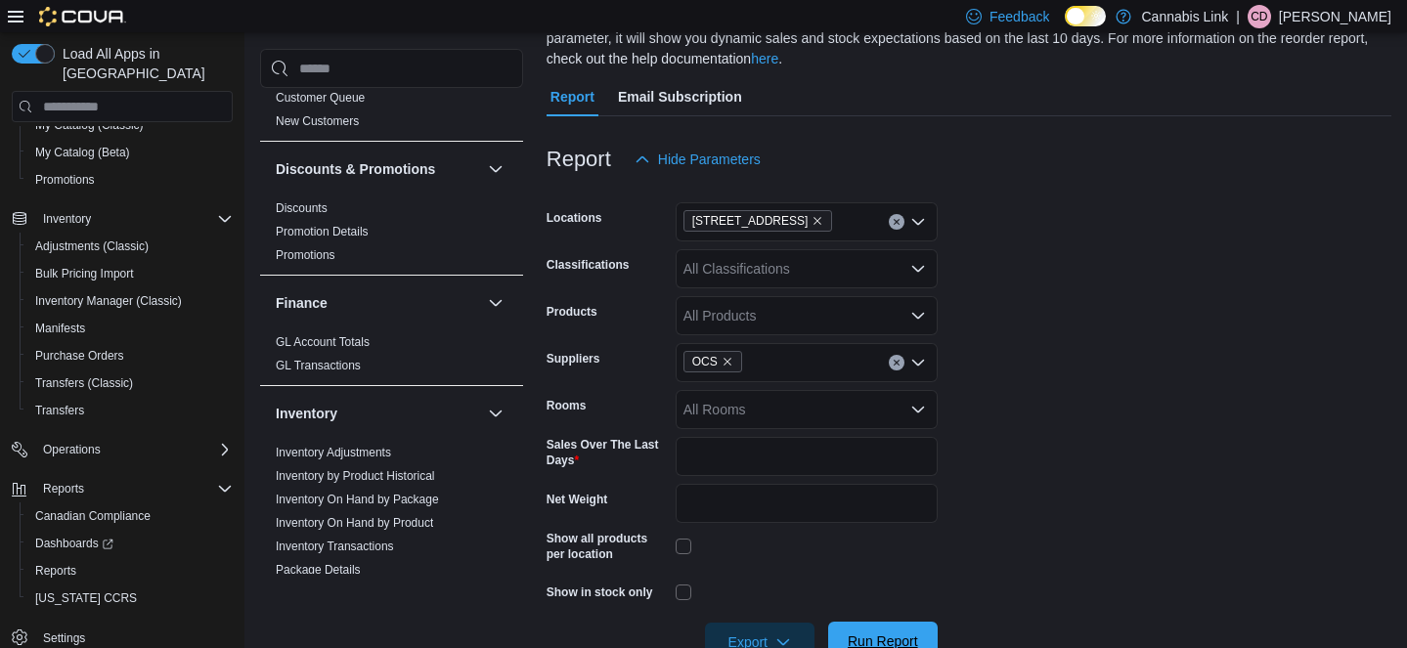
click at [885, 630] on span "Run Report" at bounding box center [883, 641] width 86 height 39
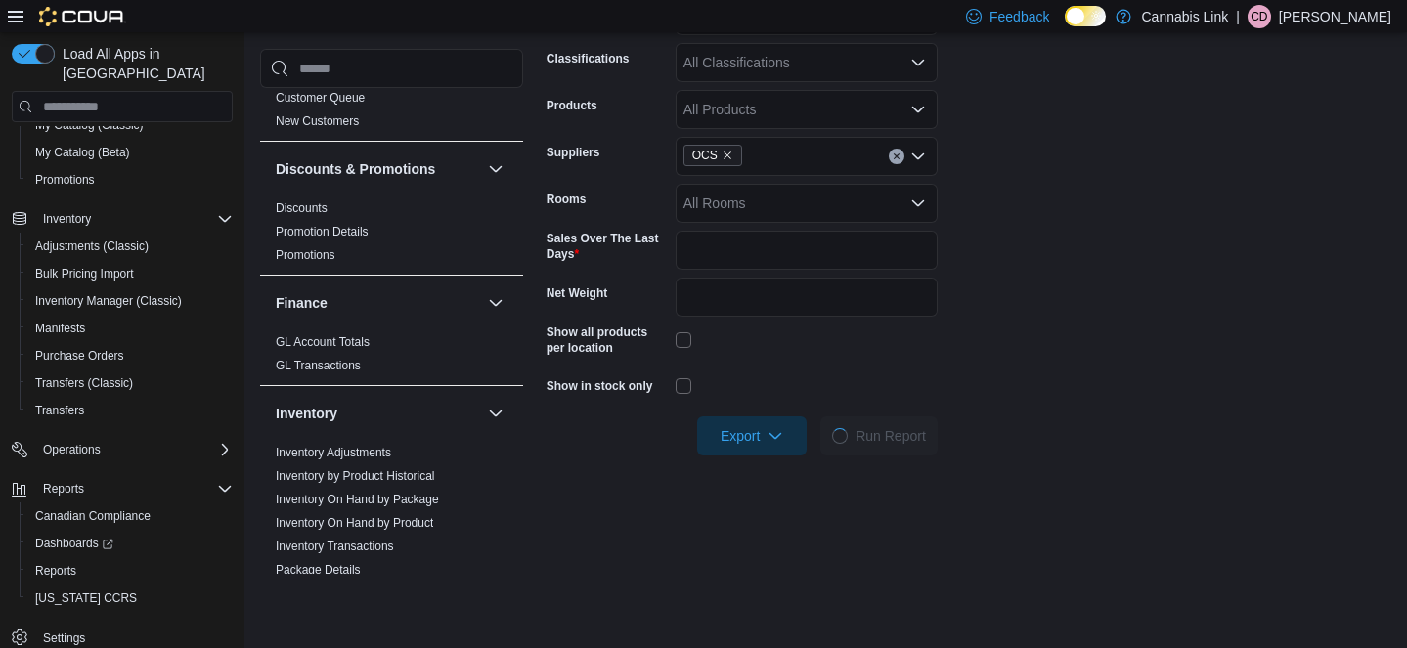
scroll to position [403, 0]
click at [761, 441] on span "Export" at bounding box center [752, 433] width 86 height 39
click at [773, 436] on icon "button" at bounding box center [776, 433] width 16 height 16
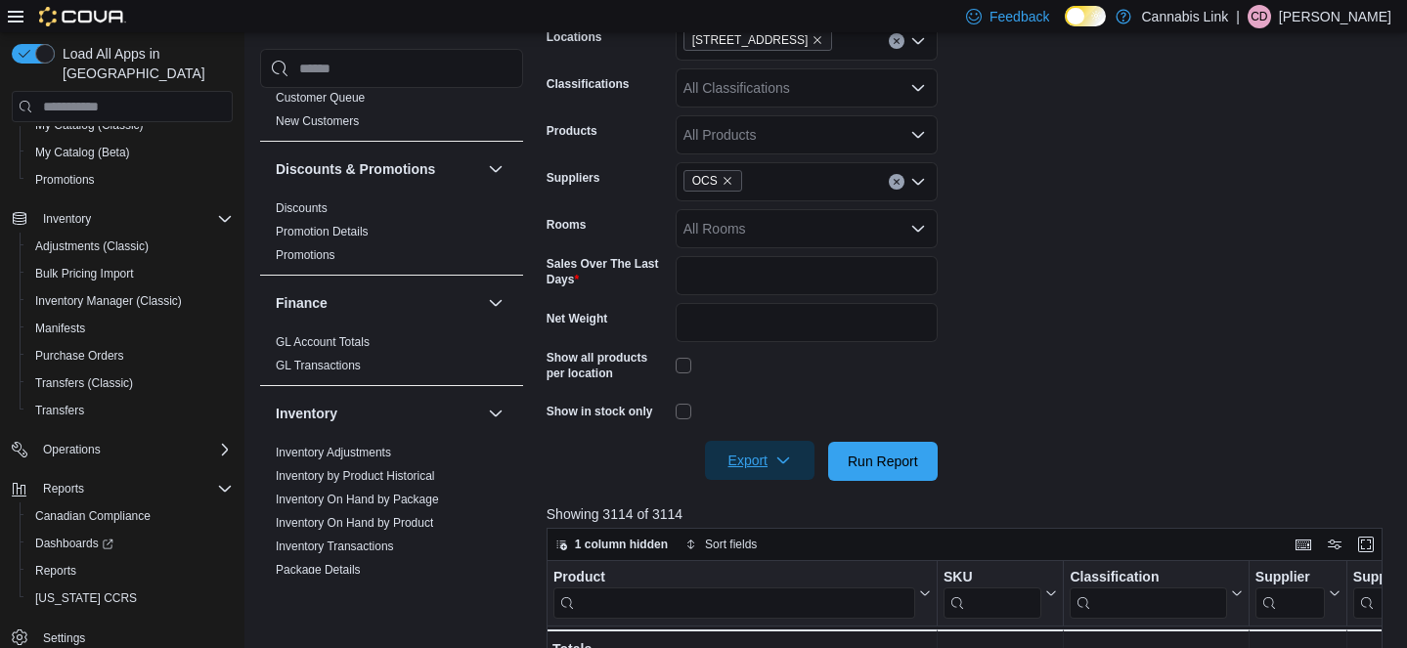
scroll to position [385, 0]
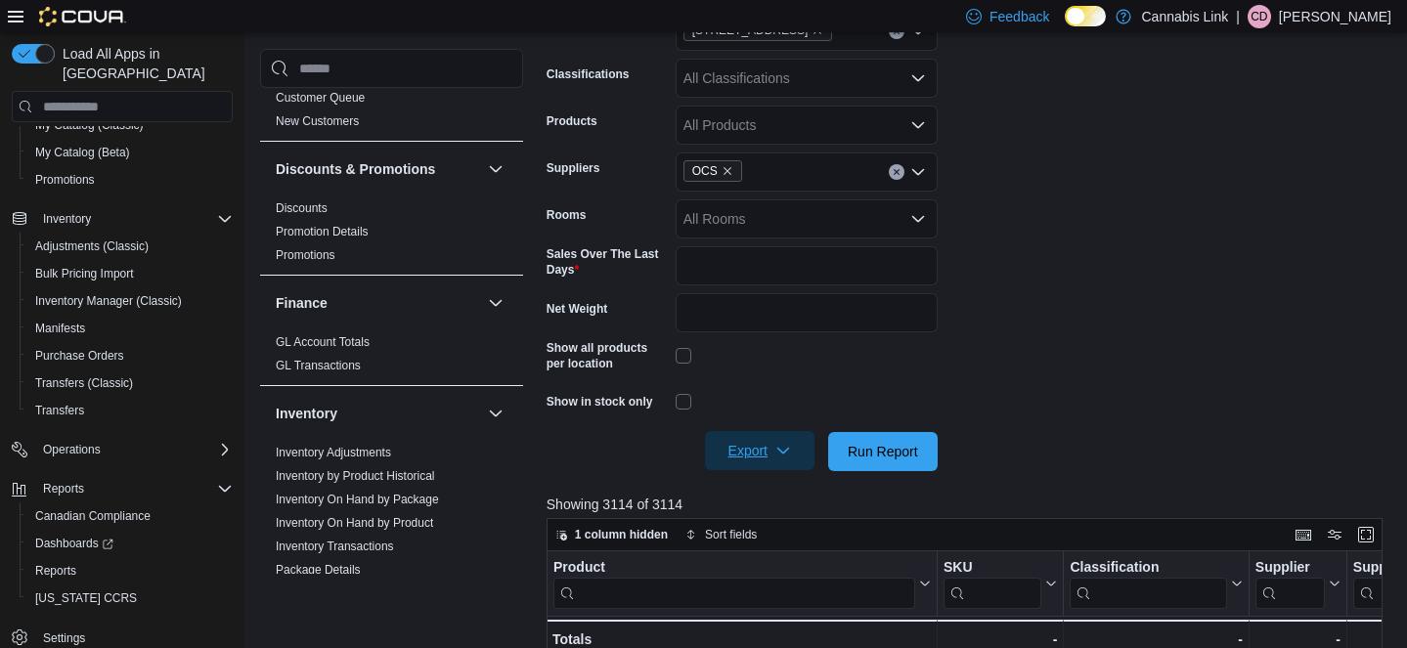
click at [761, 459] on span "Export" at bounding box center [760, 450] width 86 height 39
click at [766, 490] on span "Export to Excel" at bounding box center [761, 491] width 88 height 16
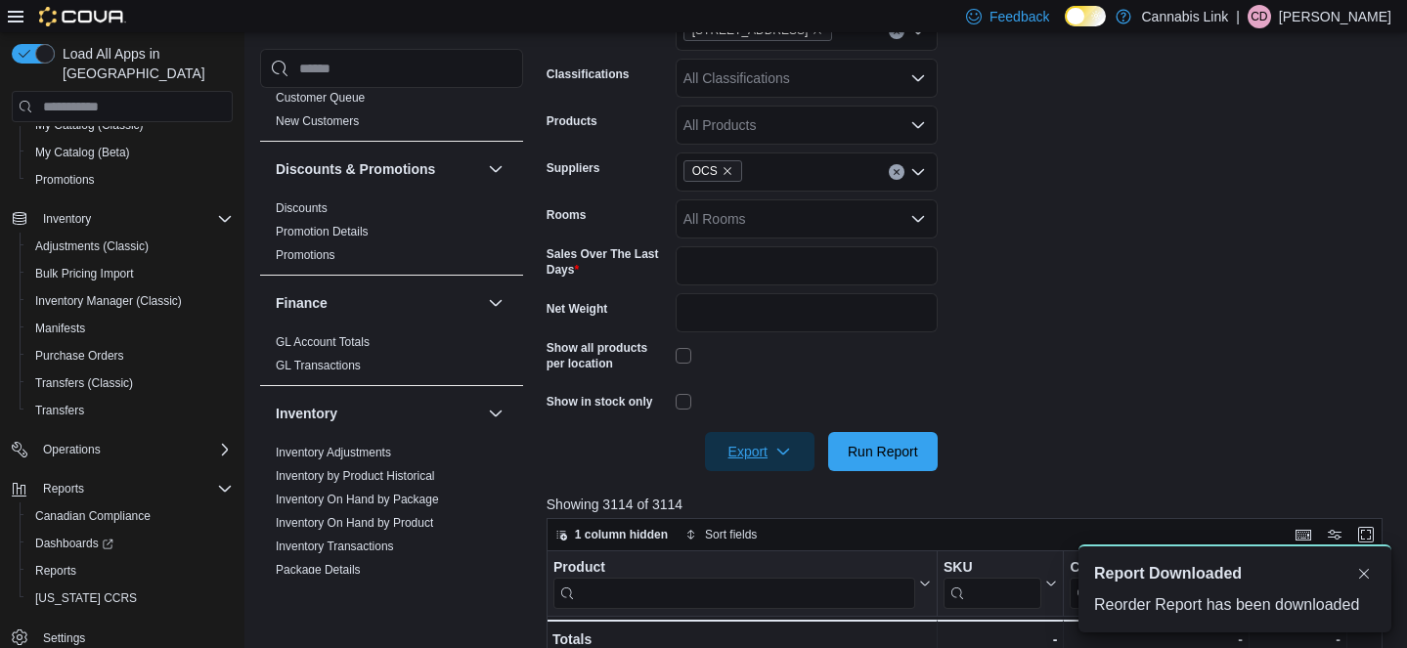
scroll to position [0, 0]
